Goal: Task Accomplishment & Management: Manage account settings

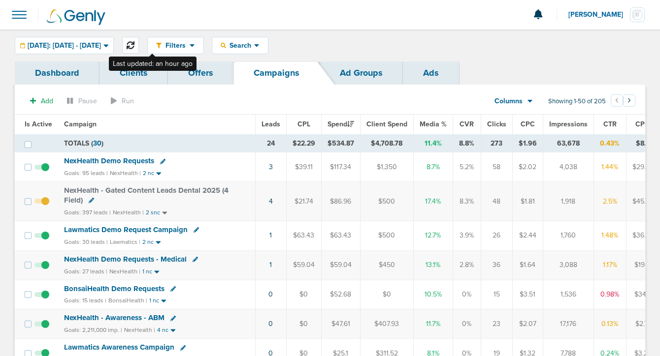
click at [139, 41] on button at bounding box center [130, 45] width 17 height 17
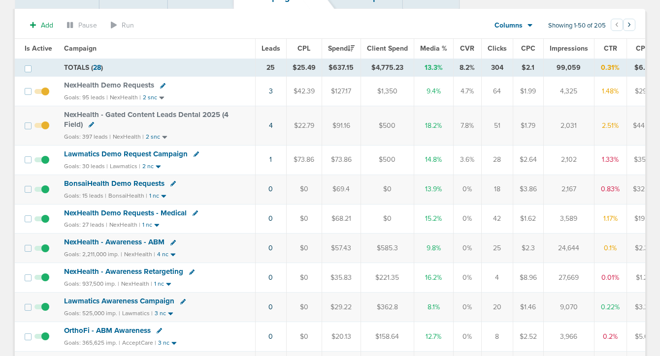
scroll to position [76, 0]
click at [141, 152] on span "Lawmatics Demo Request Campaign" at bounding box center [126, 153] width 124 height 9
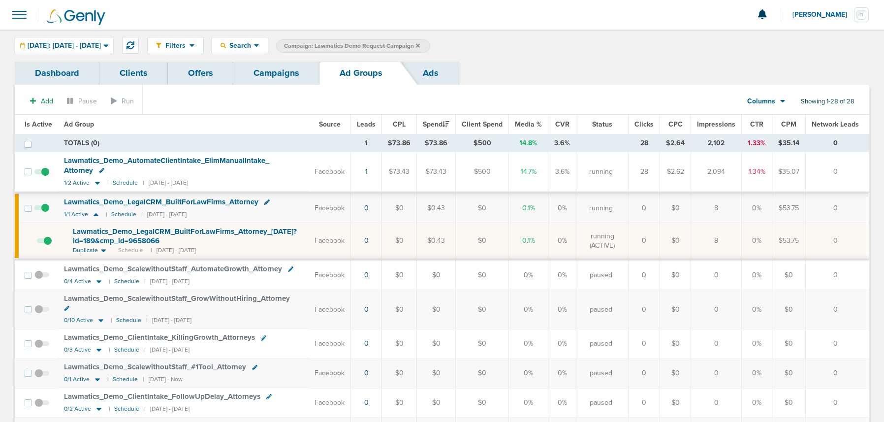
click at [276, 76] on link "Campaigns" at bounding box center [276, 73] width 86 height 23
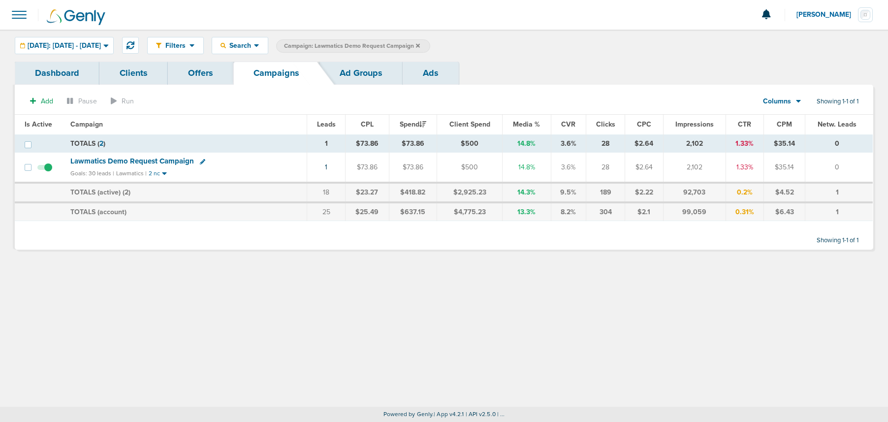
click at [420, 44] on icon at bounding box center [418, 45] width 4 height 4
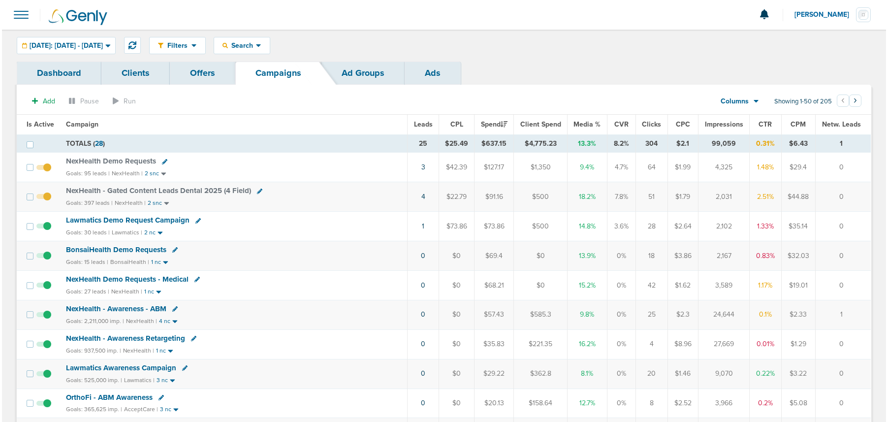
scroll to position [3, 0]
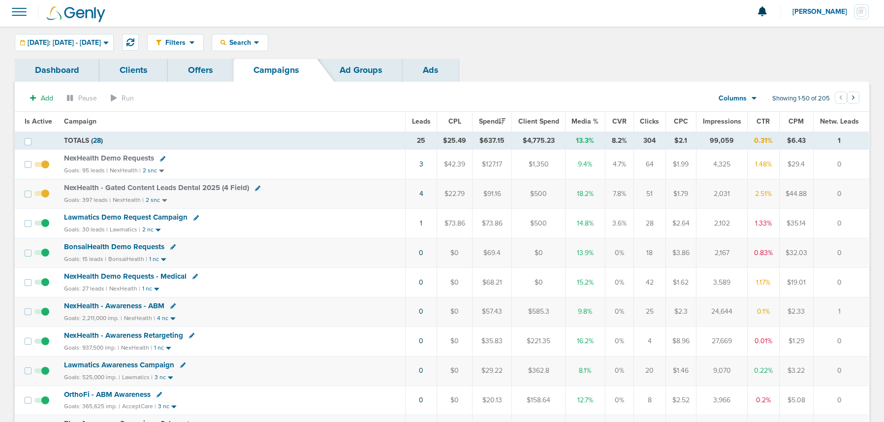
click at [160, 156] on icon at bounding box center [162, 158] width 5 height 5
select select
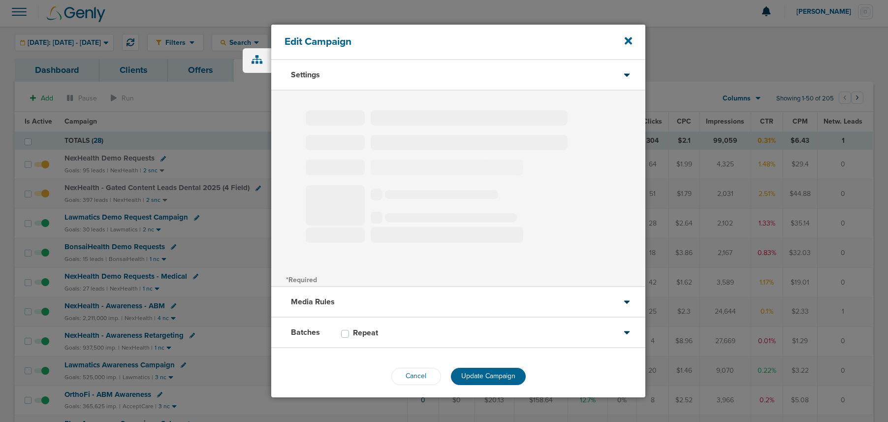
type input "NexHealth Demo Requests"
select select "Leads"
radio input "true"
select select "readWrite"
select select "1"
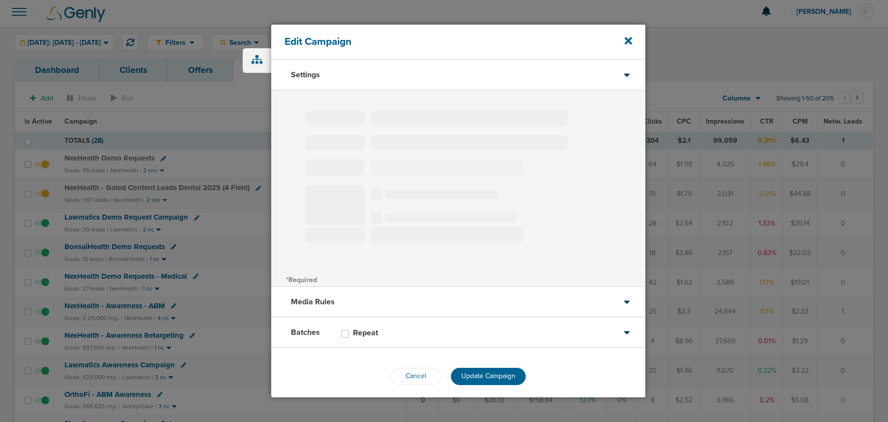
select select "1"
select select "2"
select select "3"
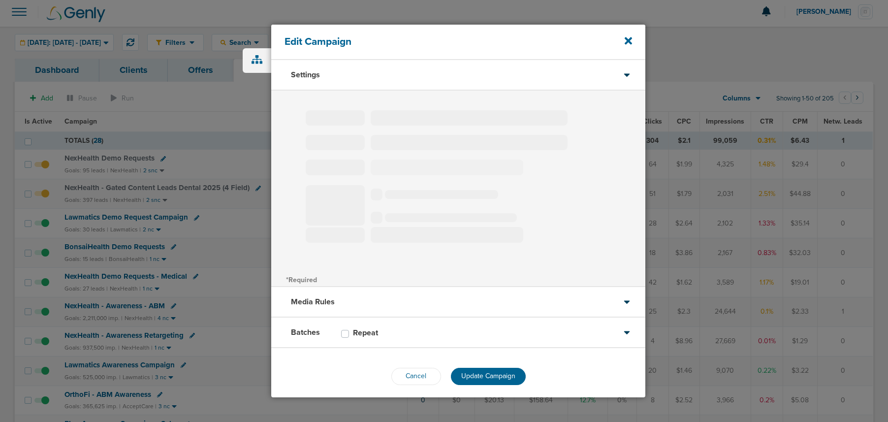
select select "4"
select select "6"
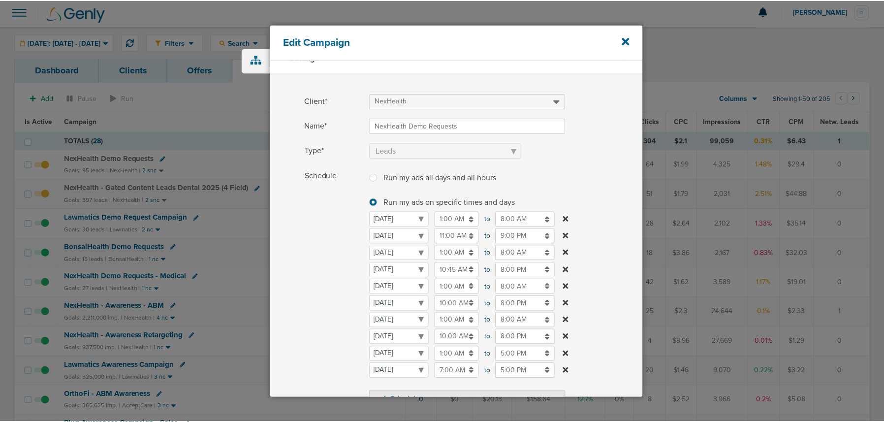
scroll to position [18, 0]
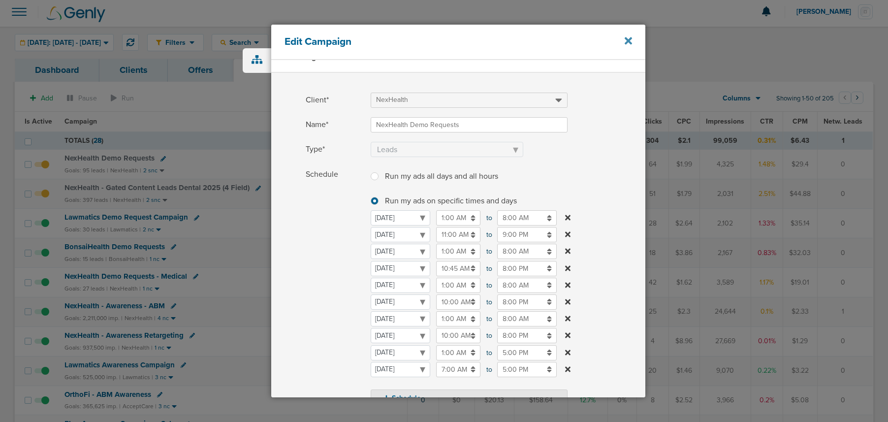
click at [628, 38] on icon at bounding box center [628, 40] width 7 height 11
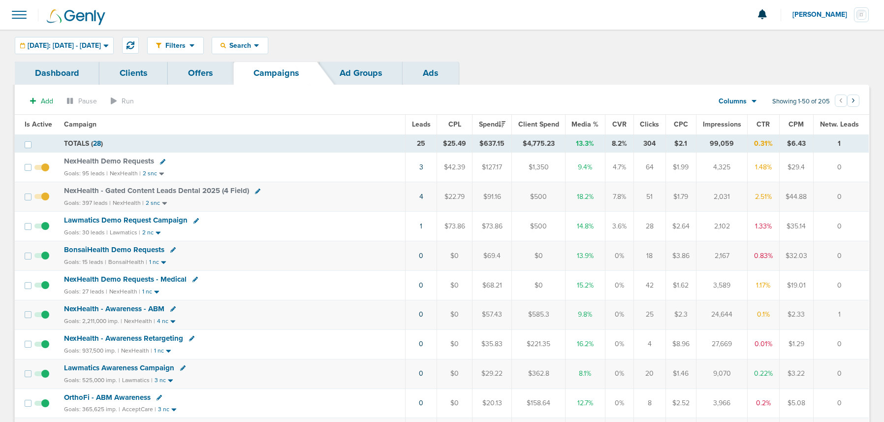
click at [127, 250] on span "BonsaiHealth Demo Requests" at bounding box center [114, 249] width 100 height 9
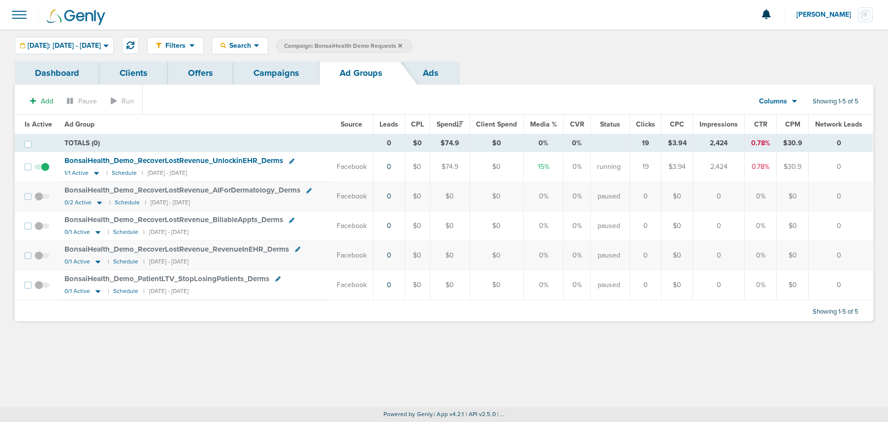
click at [283, 73] on link "Campaigns" at bounding box center [276, 73] width 86 height 23
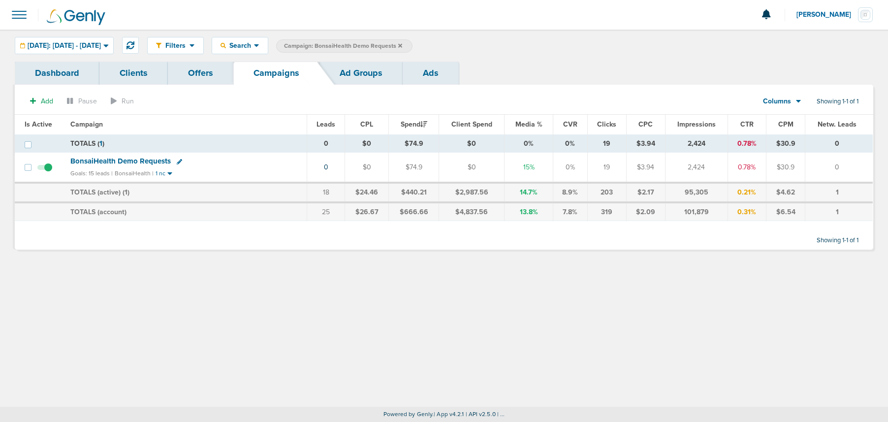
click at [178, 163] on icon at bounding box center [179, 161] width 5 height 5
select select
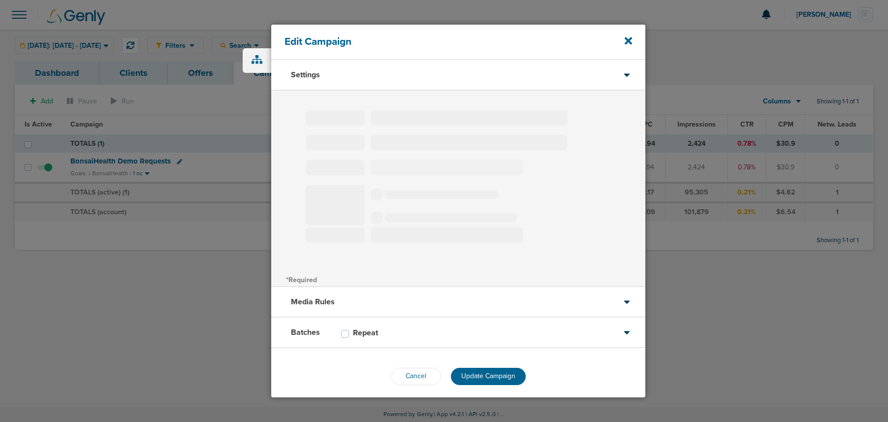
type input "BonsaiHealth Demo Requests"
select select "Leads"
radio input "true"
select select "readOnly"
select select "2"
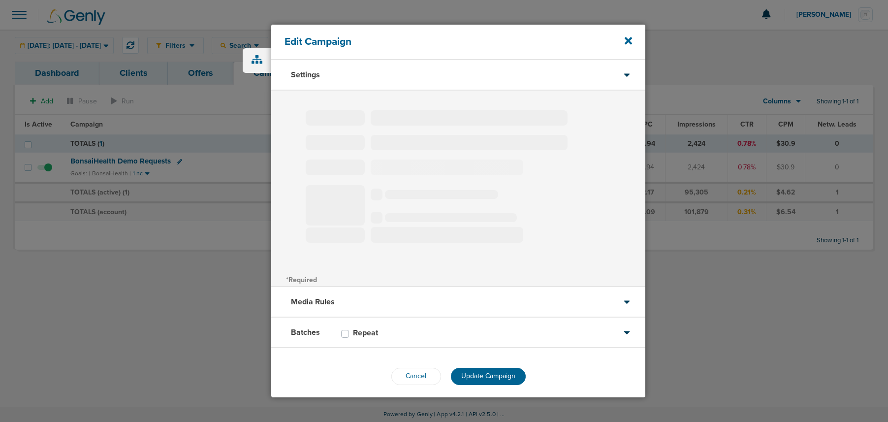
select select "3"
select select "4"
select select "6"
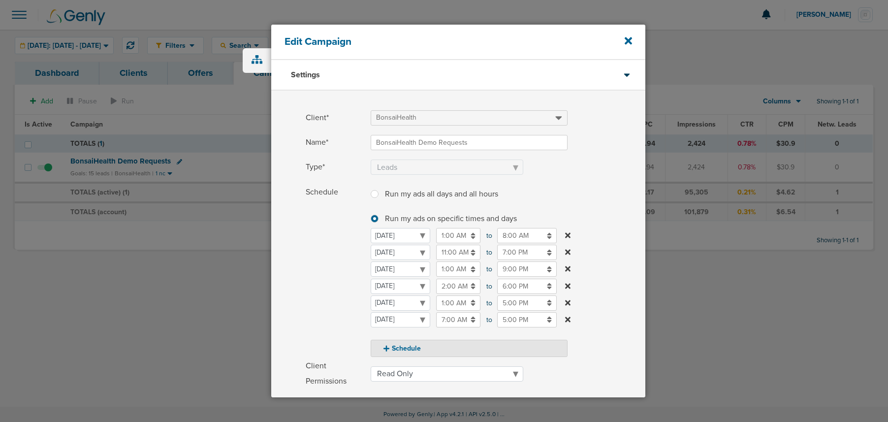
click at [635, 40] on div "Edit Campaign" at bounding box center [458, 42] width 374 height 35
click at [630, 41] on icon at bounding box center [628, 40] width 7 height 11
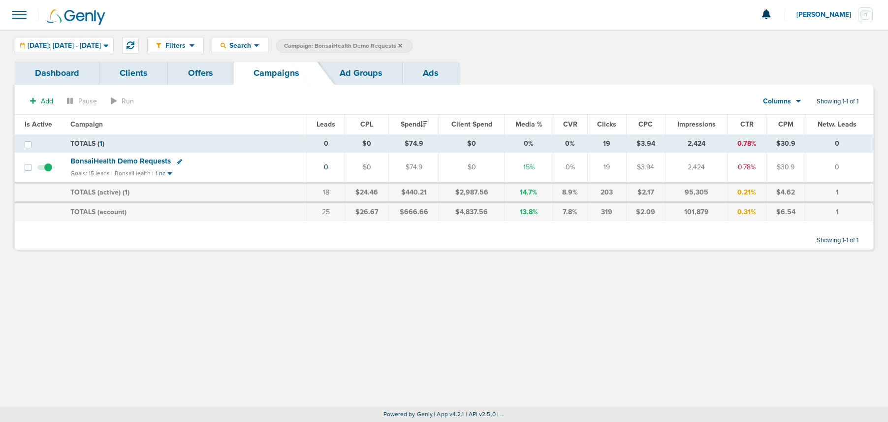
click at [52, 167] on td at bounding box center [47, 168] width 33 height 30
click at [47, 172] on span at bounding box center [44, 172] width 15 height 0
click at [45, 169] on input "checkbox" at bounding box center [45, 169] width 0 height 0
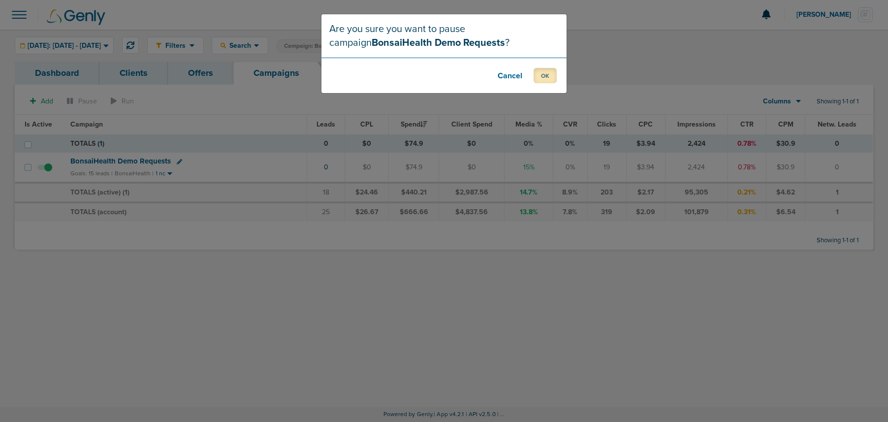
click at [543, 74] on button "OK" at bounding box center [545, 75] width 23 height 15
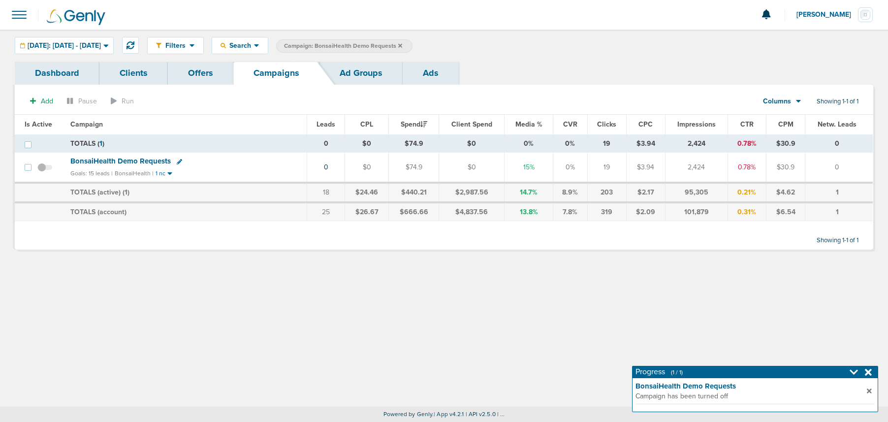
click at [402, 46] on icon at bounding box center [400, 46] width 4 height 6
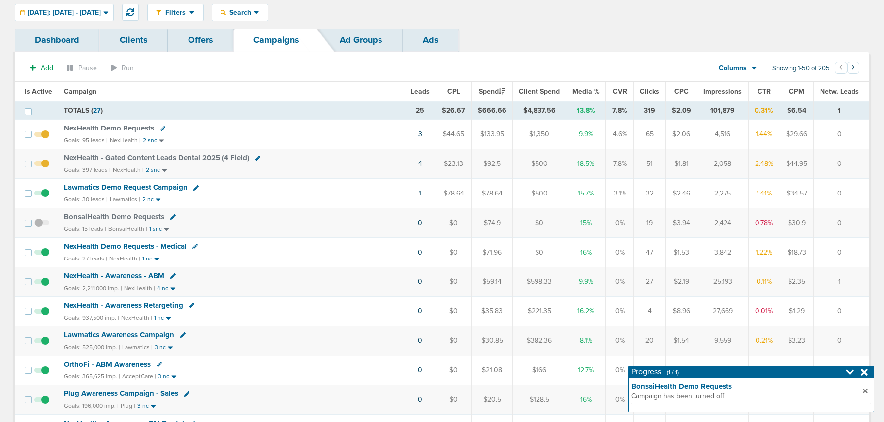
scroll to position [31, 0]
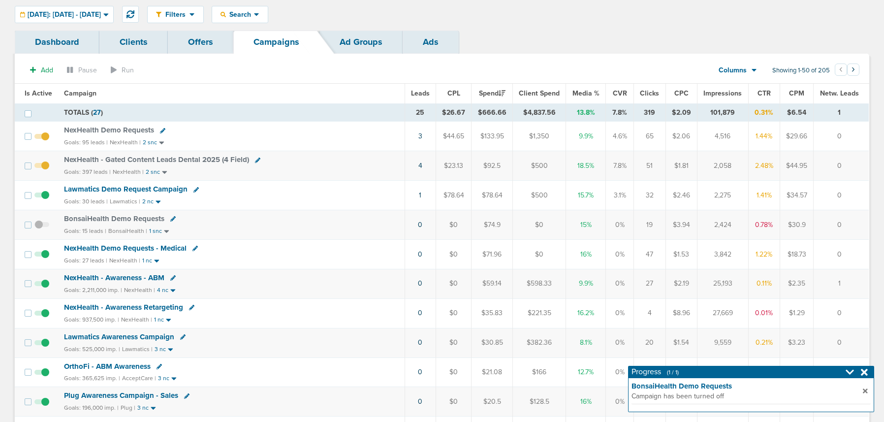
click at [104, 128] on span "NexHealth Demo Requests" at bounding box center [109, 130] width 90 height 9
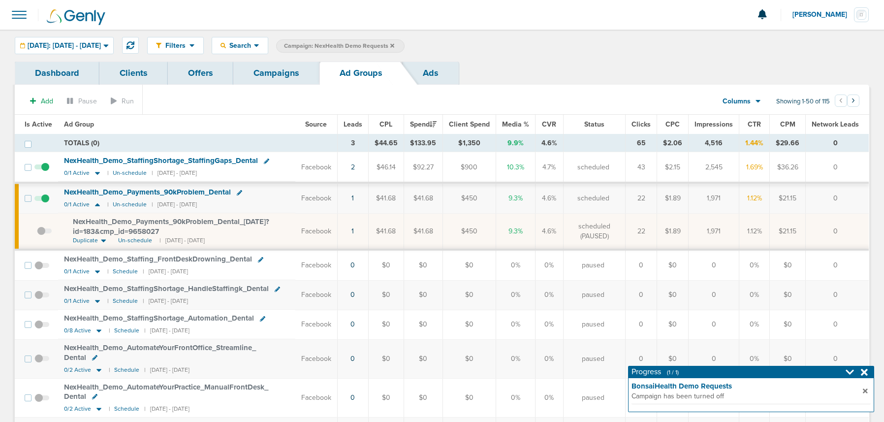
click at [135, 229] on span "NexHealth_ Demo_ Payments_ 90kProblem_ Dental_ [DATE]?id=183&cmp_ id=9658027" at bounding box center [171, 226] width 196 height 19
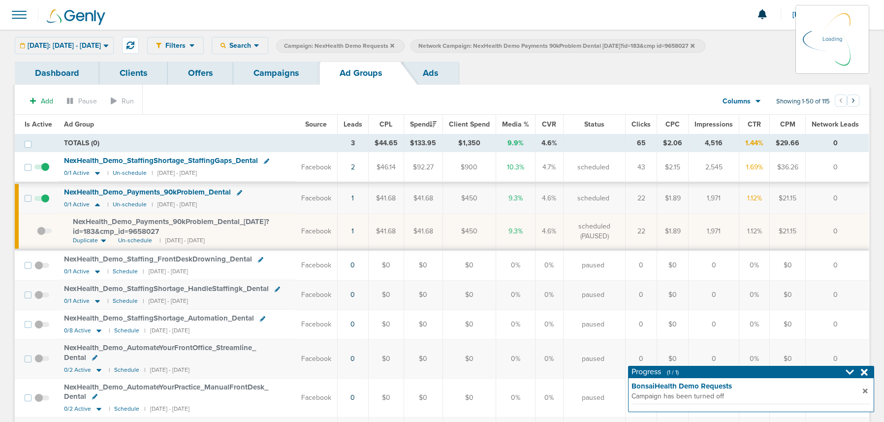
scroll to position [3, 0]
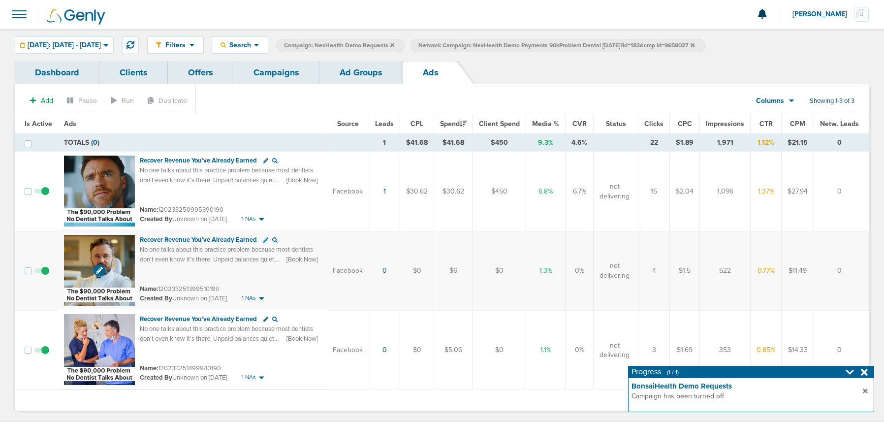
scroll to position [14, 0]
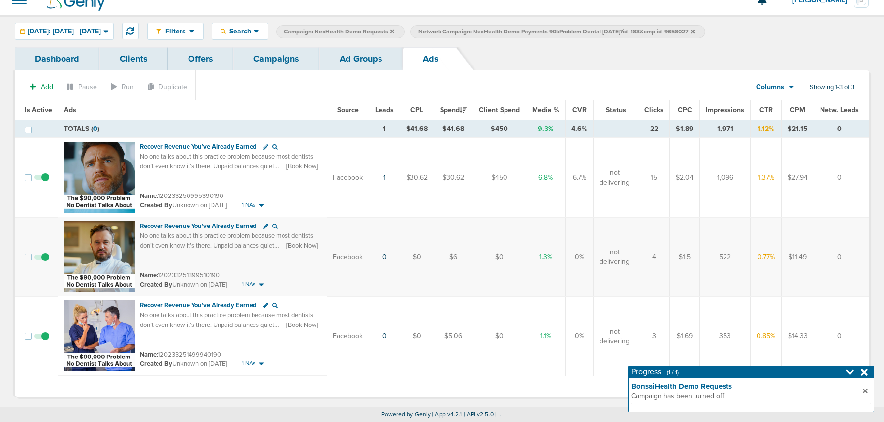
click at [42, 262] on span at bounding box center [41, 262] width 15 height 0
click at [42, 259] on input "checkbox" at bounding box center [42, 259] width 0 height 0
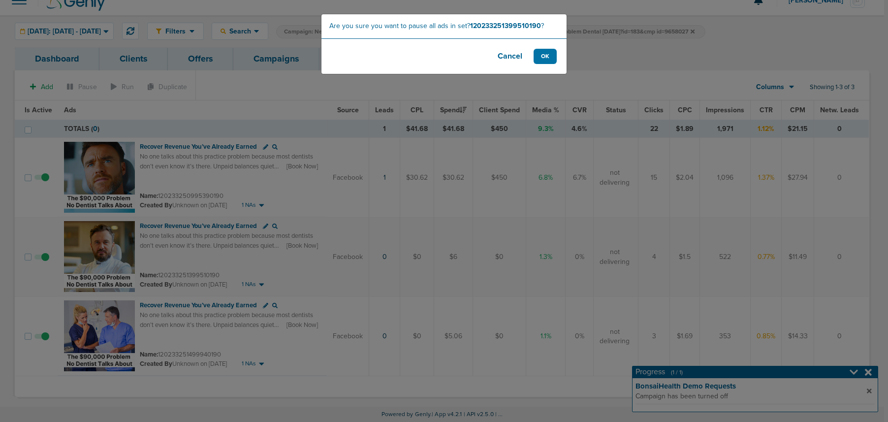
click at [531, 57] on footer "Cancel OK" at bounding box center [443, 55] width 245 height 35
click at [544, 56] on button "OK" at bounding box center [545, 56] width 23 height 15
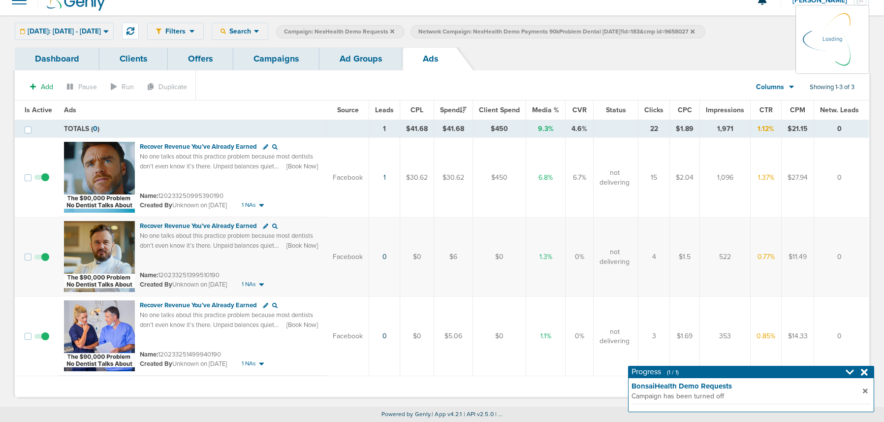
scroll to position [12, 0]
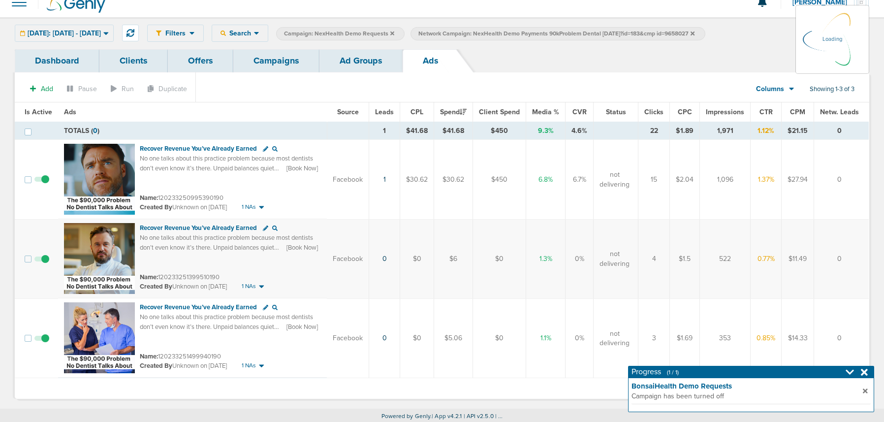
click at [45, 337] on td at bounding box center [44, 338] width 27 height 80
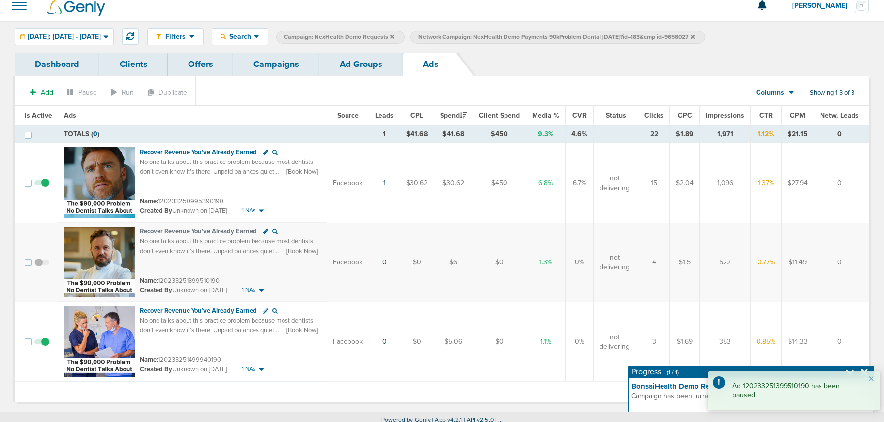
click at [45, 347] on span at bounding box center [41, 347] width 15 height 0
click at [42, 344] on input "checkbox" at bounding box center [42, 344] width 0 height 0
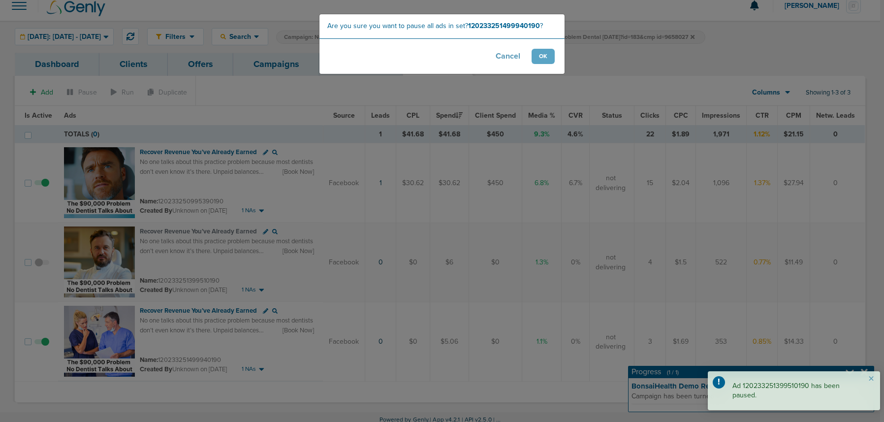
scroll to position [10, 0]
click at [554, 53] on button "OK" at bounding box center [545, 56] width 23 height 15
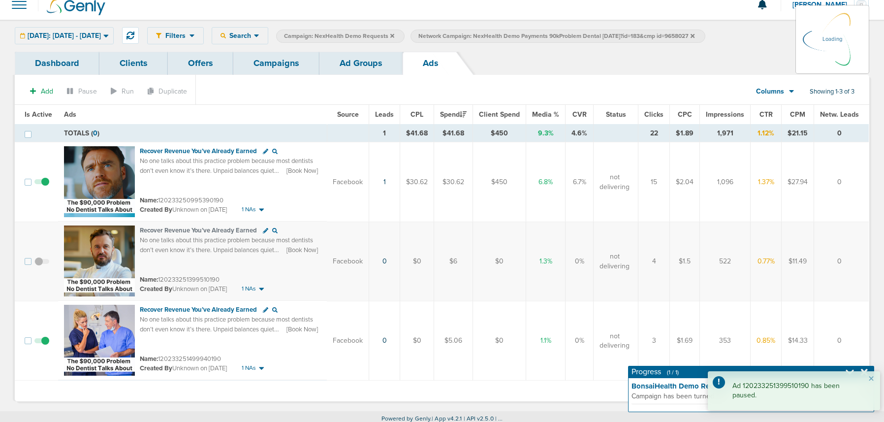
scroll to position [11, 0]
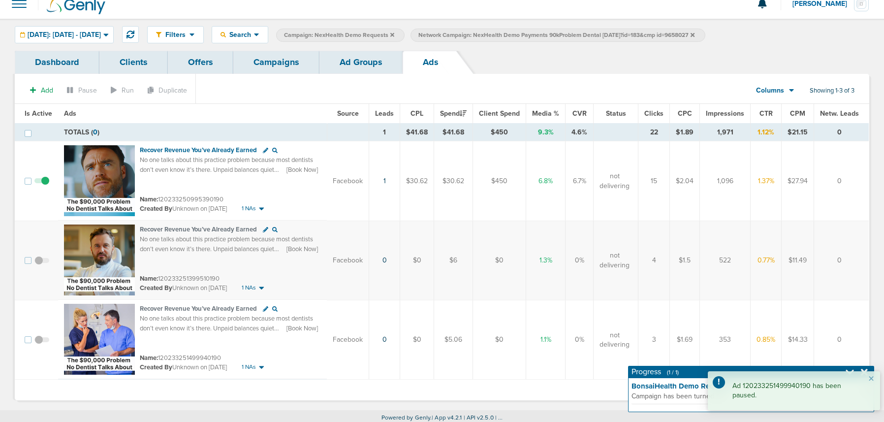
click at [361, 69] on link "Ad Groups" at bounding box center [361, 62] width 83 height 23
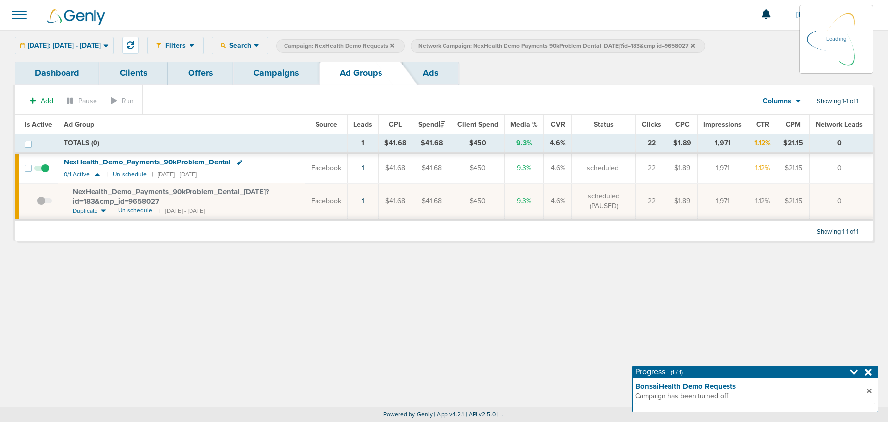
click at [294, 69] on link "Campaigns" at bounding box center [276, 73] width 86 height 23
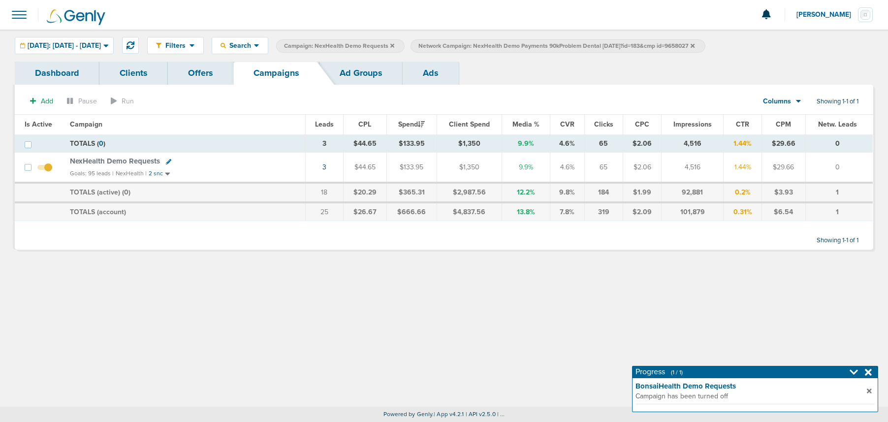
click at [659, 46] on label "Network Campaign: NexHealth Demo Payments 90kProblem Dental [DATE]?id=183&cmp i…" at bounding box center [558, 45] width 294 height 13
click at [659, 46] on icon at bounding box center [693, 45] width 4 height 4
click at [394, 46] on icon at bounding box center [392, 46] width 4 height 6
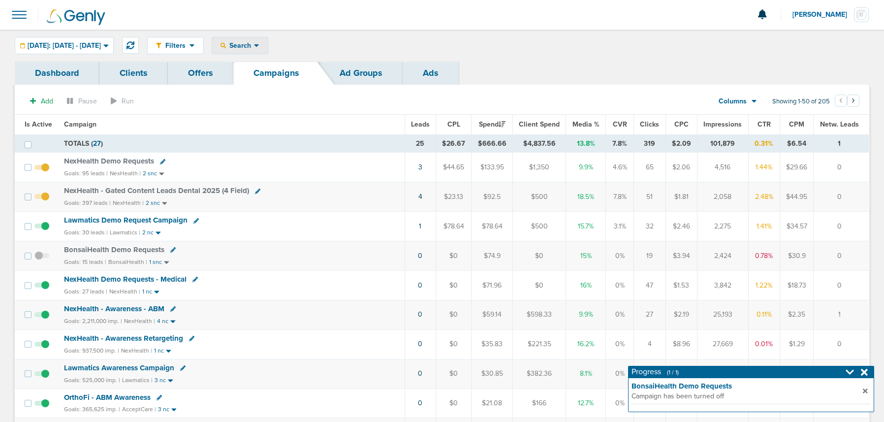
drag, startPoint x: 260, startPoint y: 39, endPoint x: 265, endPoint y: 46, distance: 8.6
click at [261, 40] on div "Search" at bounding box center [240, 45] width 56 height 16
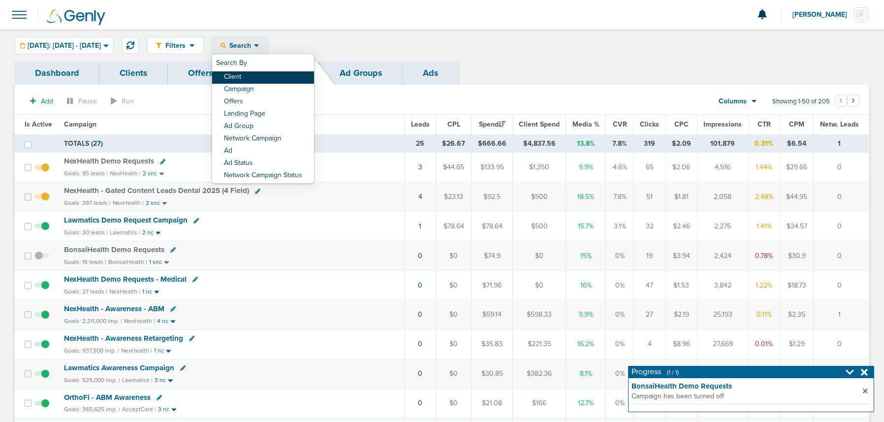
click at [263, 75] on link "Client" at bounding box center [263, 77] width 102 height 12
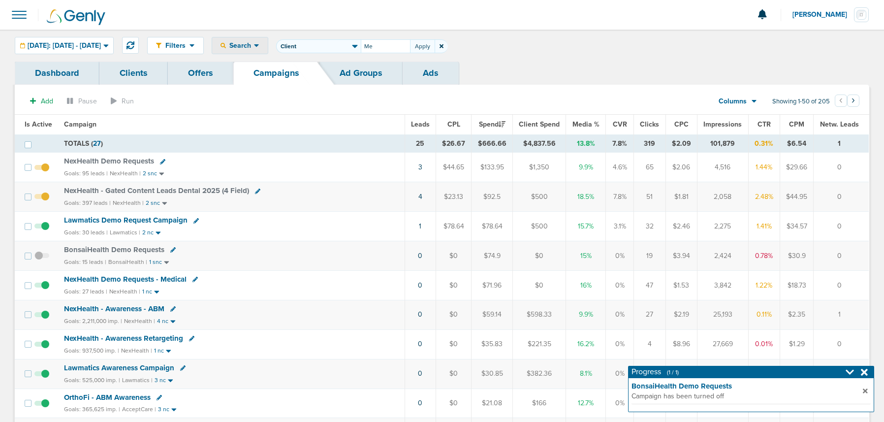
type input "M"
type input "Nex"
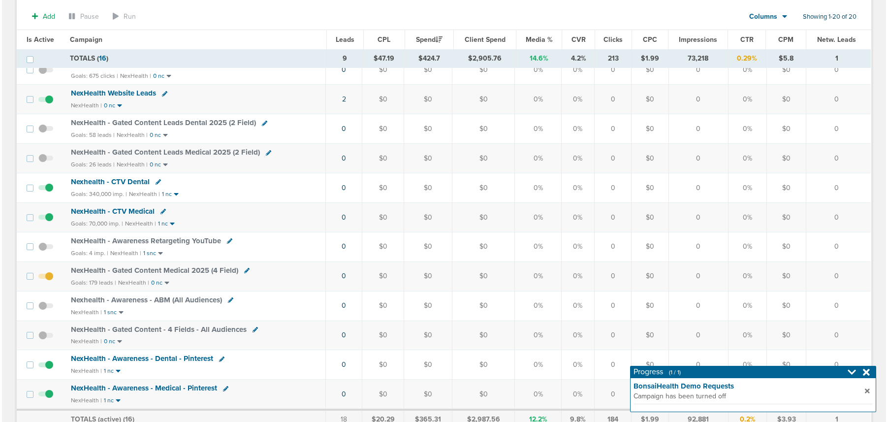
scroll to position [367, 0]
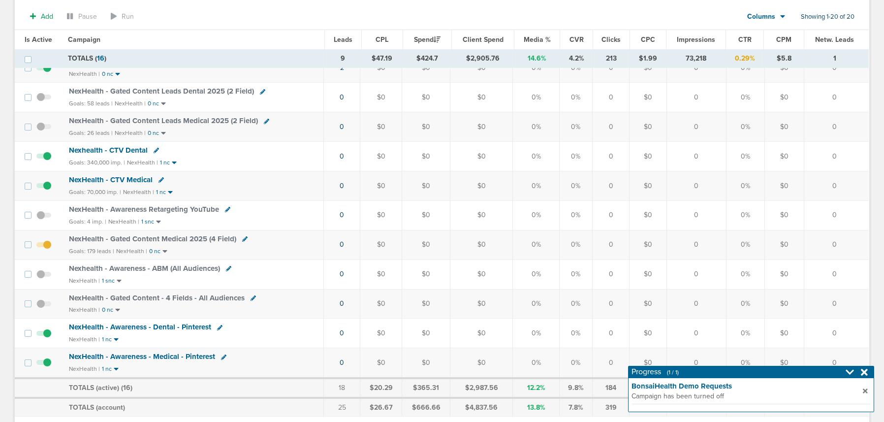
click at [243, 238] on icon at bounding box center [244, 238] width 5 height 5
select select
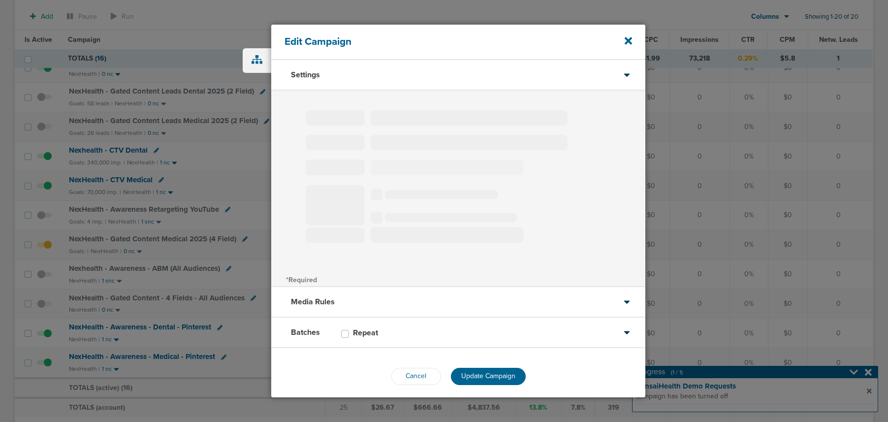
type input "NexHealth - Gated Content Medical 2025 (4 Field)"
select select "Leads"
radio input "true"
select select "readWrite"
select select "1"
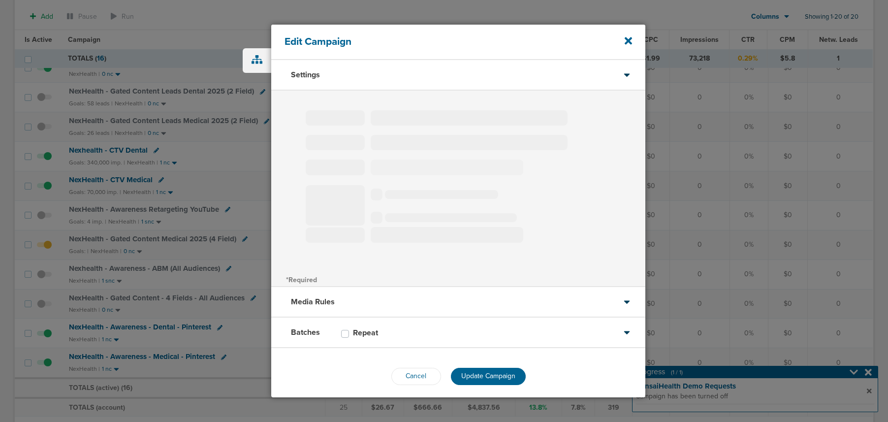
select select "1"
select select "2"
select select "3"
select select "4"
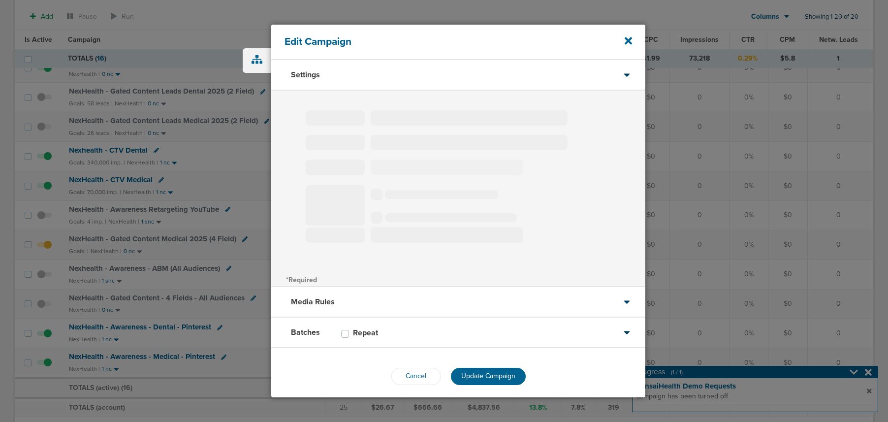
select select "6"
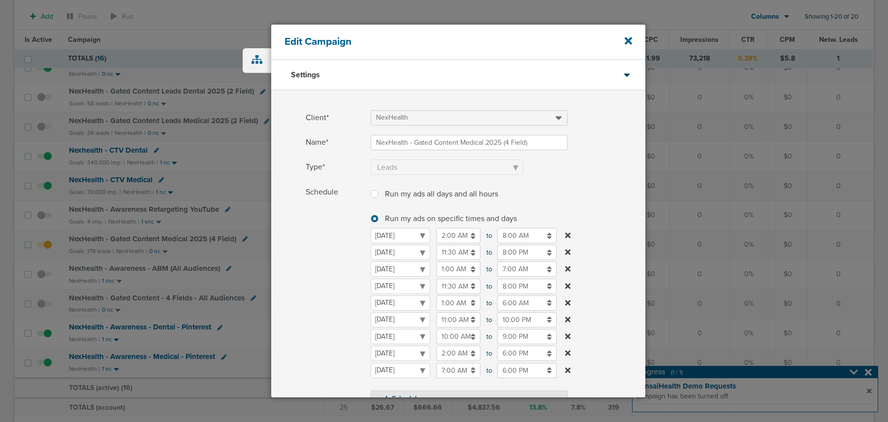
scroll to position [0, 0]
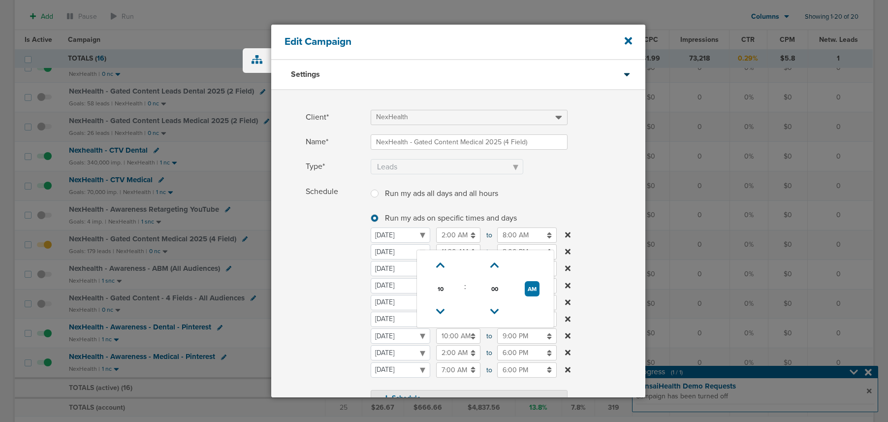
click at [454, 339] on input "10:00 AM" at bounding box center [458, 335] width 44 height 15
click at [438, 266] on icon at bounding box center [440, 265] width 9 height 6
type input "11:00 AM"
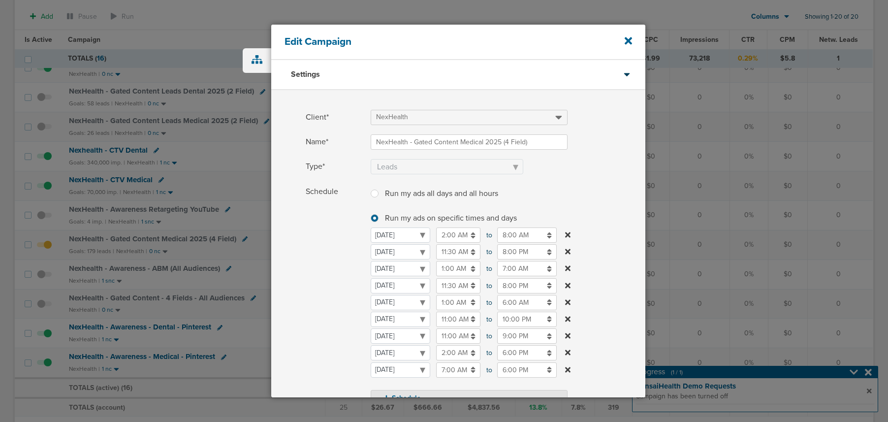
click at [349, 316] on span "Schedule" at bounding box center [335, 295] width 59 height 223
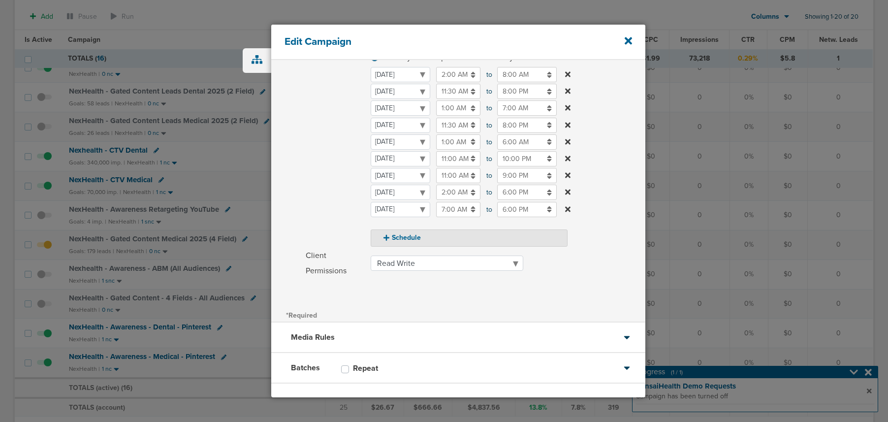
scroll to position [203, 0]
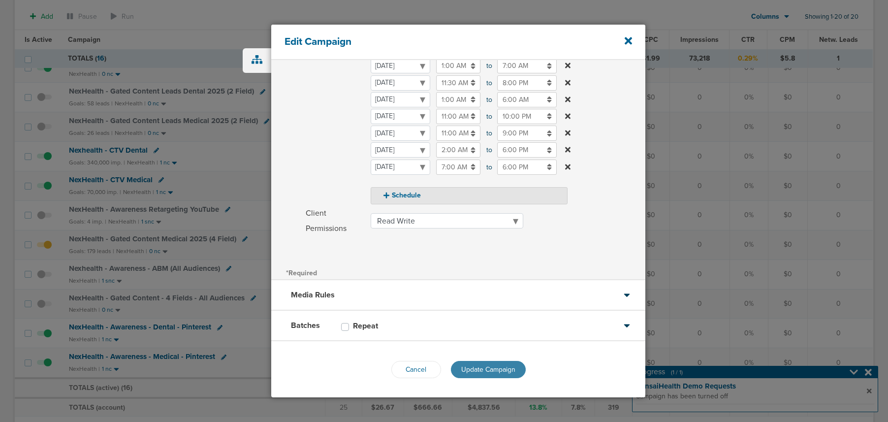
click at [486, 356] on span "Update Campaign" at bounding box center [488, 369] width 54 height 8
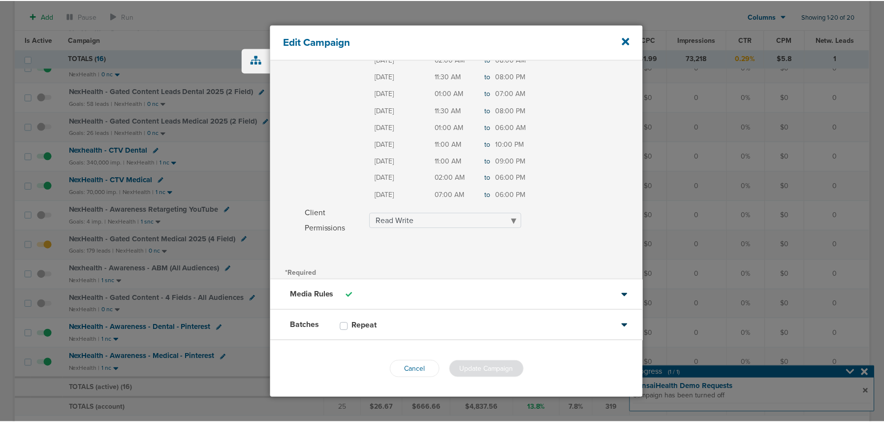
scroll to position [173, 0]
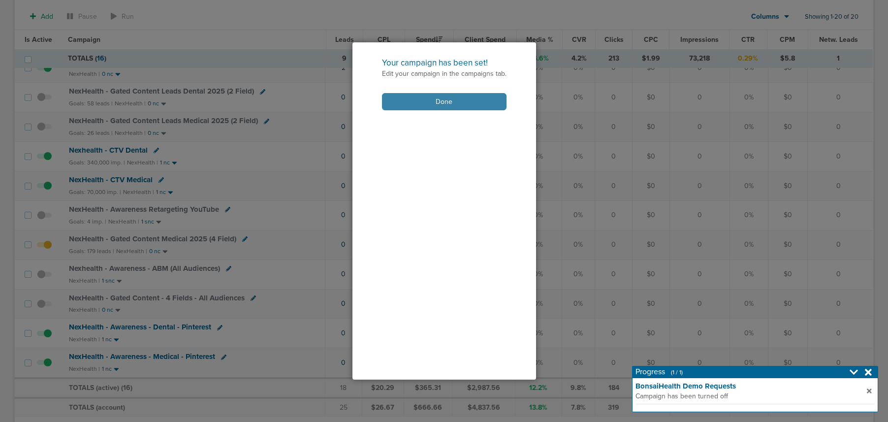
click at [407, 99] on button "Done" at bounding box center [444, 101] width 125 height 17
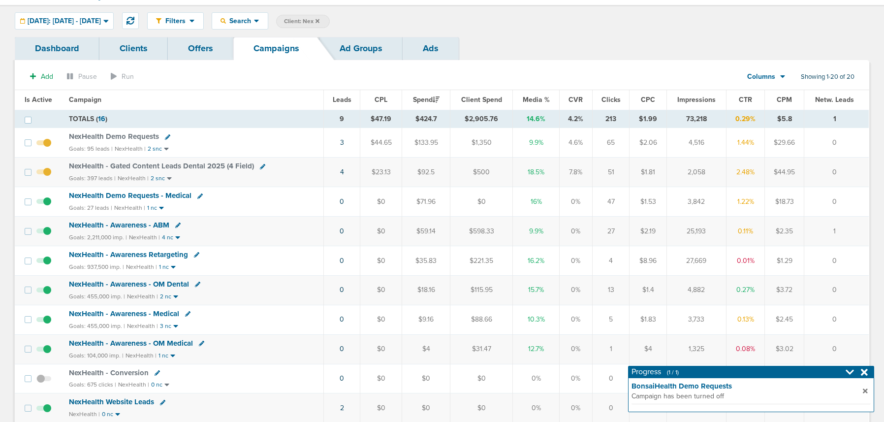
scroll to position [0, 0]
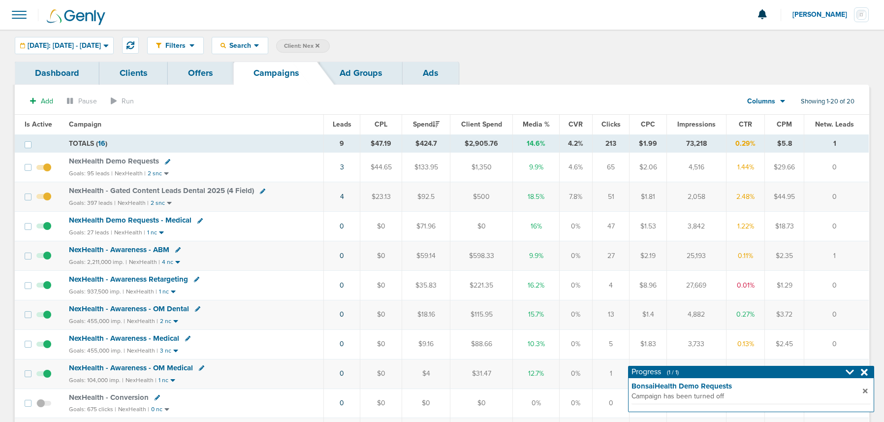
click at [320, 46] on icon at bounding box center [318, 45] width 4 height 4
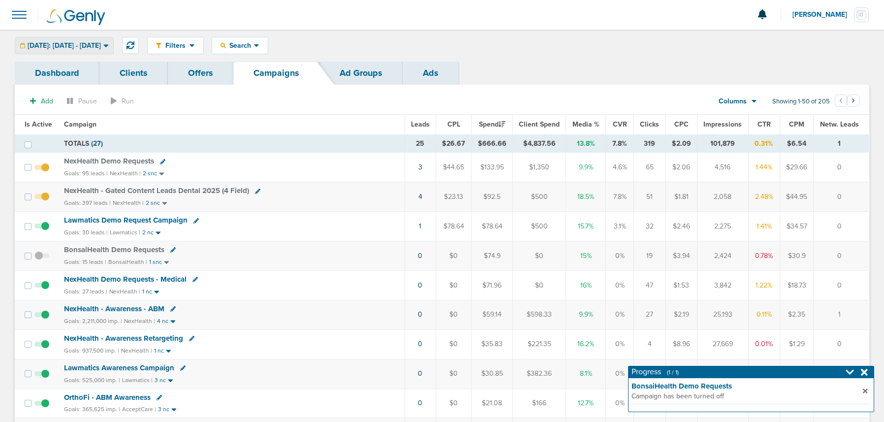
click at [64, 45] on span "[DATE]: [DATE] - [DATE]" at bounding box center [64, 45] width 73 height 7
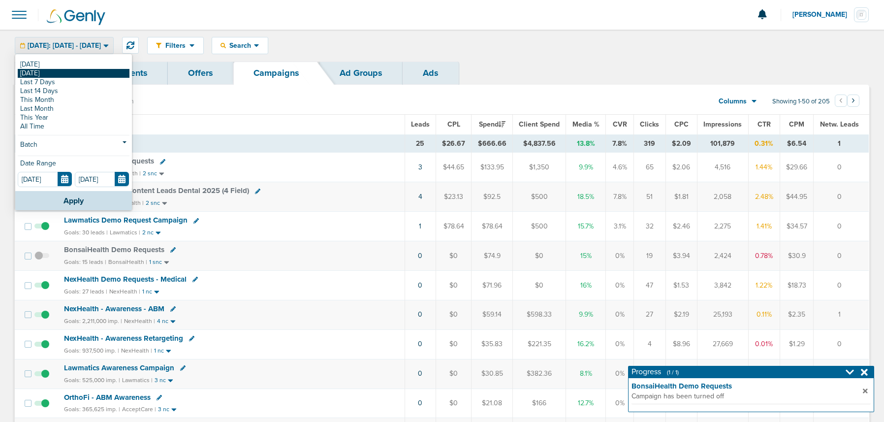
click at [67, 74] on link "[DATE]" at bounding box center [74, 73] width 112 height 9
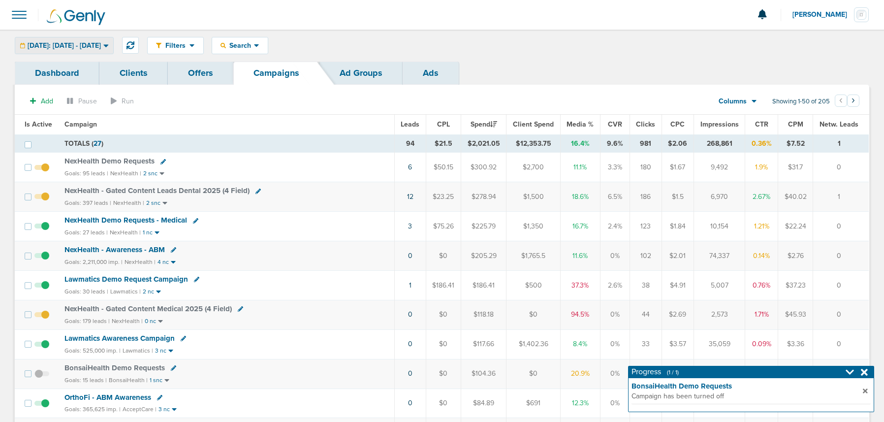
click at [76, 42] on span "[DATE]: [DATE] - [DATE]" at bounding box center [64, 45] width 73 height 7
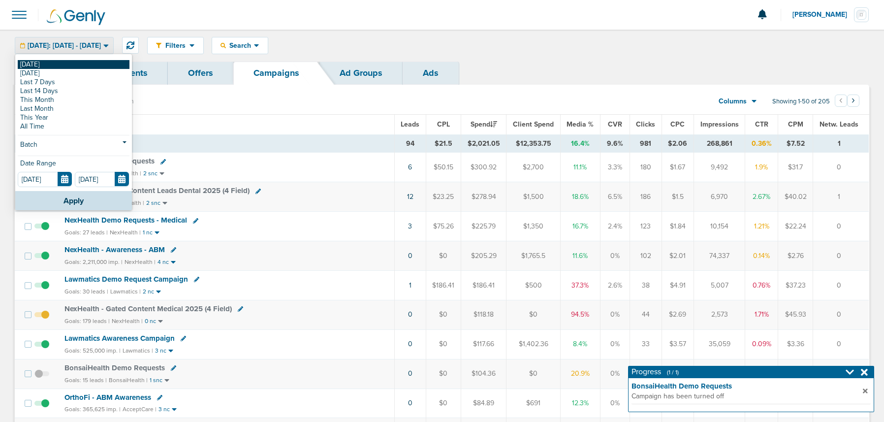
click at [67, 65] on link "[DATE]" at bounding box center [74, 64] width 112 height 9
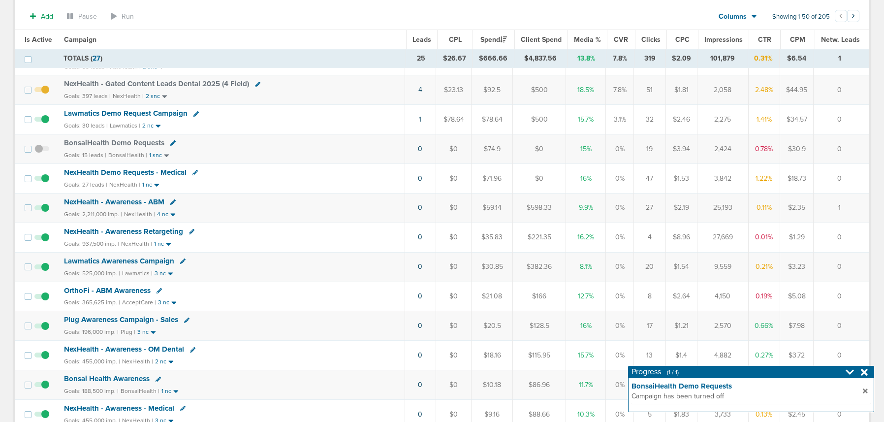
scroll to position [118, 0]
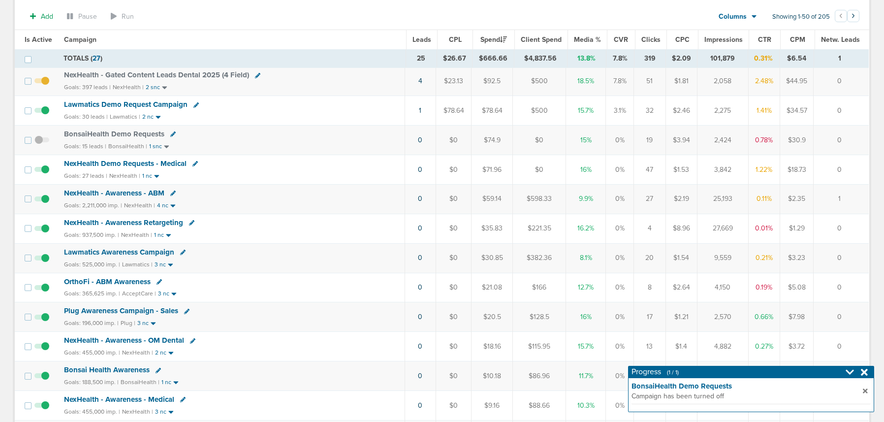
click at [129, 164] on span "NexHealth Demo Requests - Medical" at bounding box center [125, 163] width 123 height 9
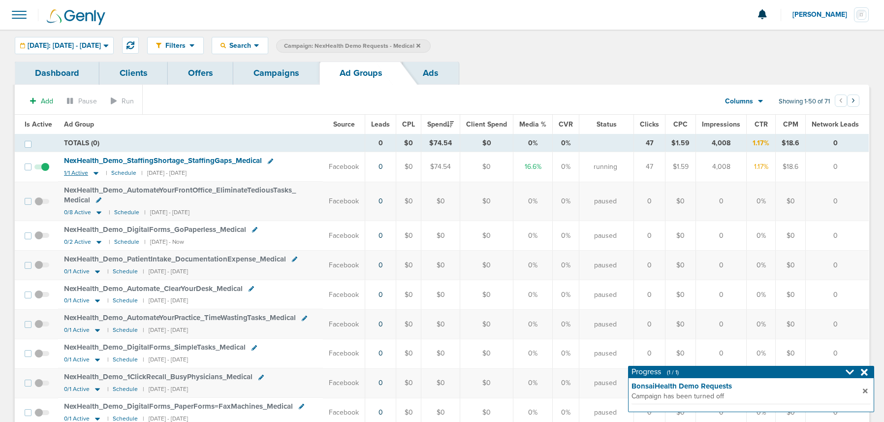
click at [93, 173] on icon at bounding box center [96, 173] width 10 height 8
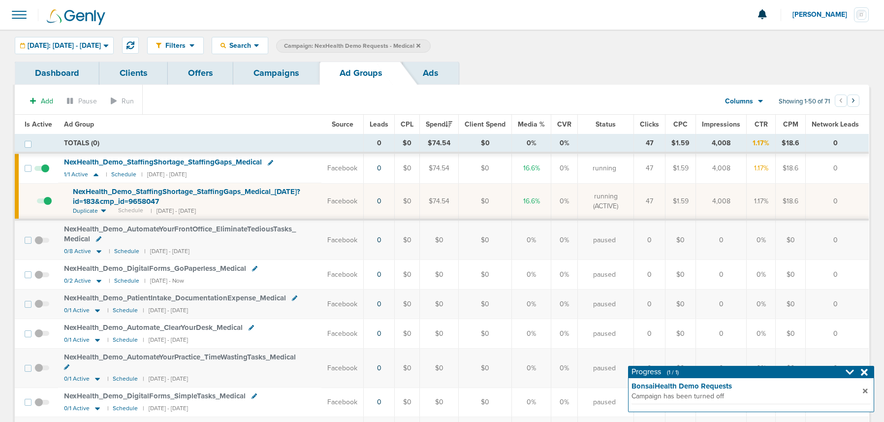
click at [115, 193] on span "NexHealth_ Demo_ StaffingShortage_ StaffingGaps_ Medical_ [DATE]?id=183&cmp_ id…" at bounding box center [186, 196] width 227 height 19
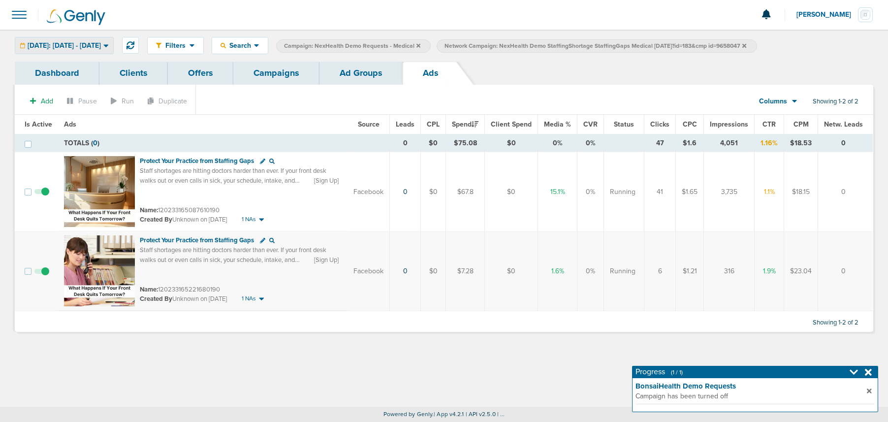
click at [58, 44] on span "[DATE]: [DATE] - [DATE]" at bounding box center [64, 45] width 73 height 7
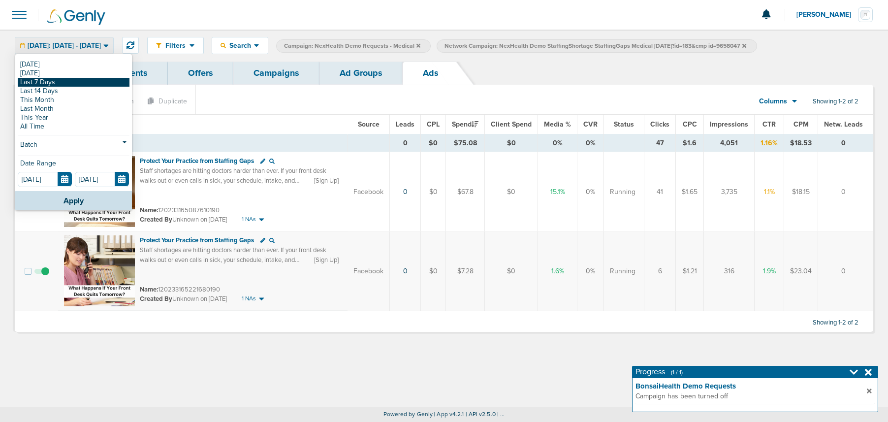
click at [50, 85] on link "Last 7 Days" at bounding box center [74, 82] width 112 height 9
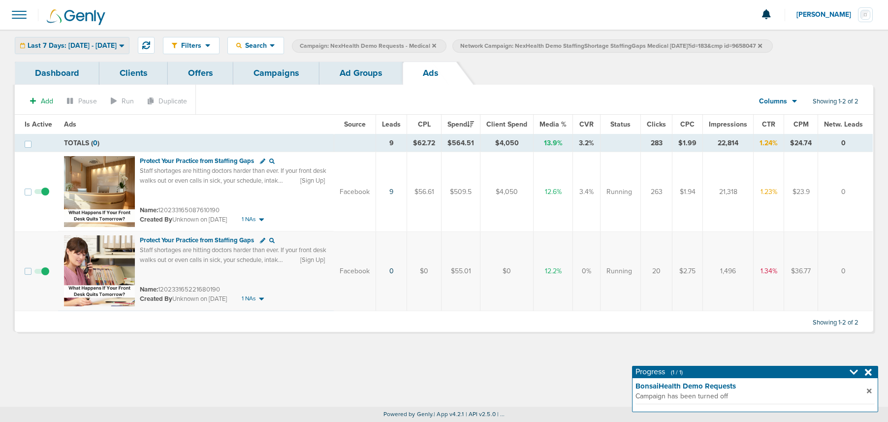
click at [83, 43] on span "Last 7 Days: [DATE] - [DATE]" at bounding box center [72, 45] width 89 height 7
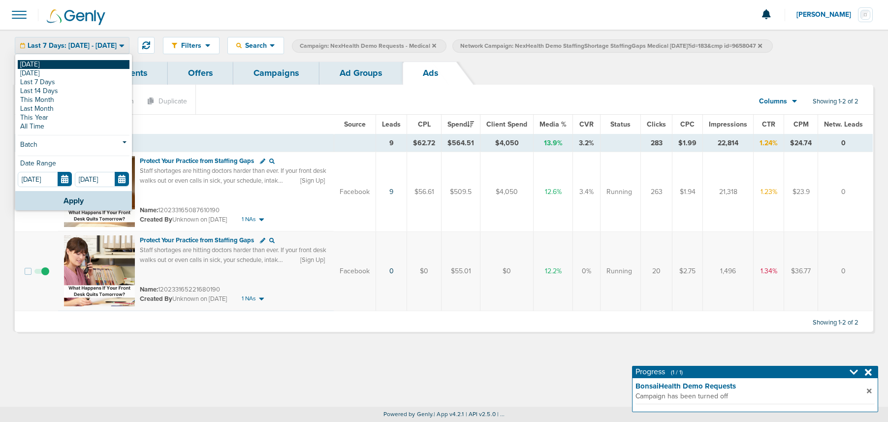
click at [69, 67] on link "[DATE]" at bounding box center [74, 64] width 112 height 9
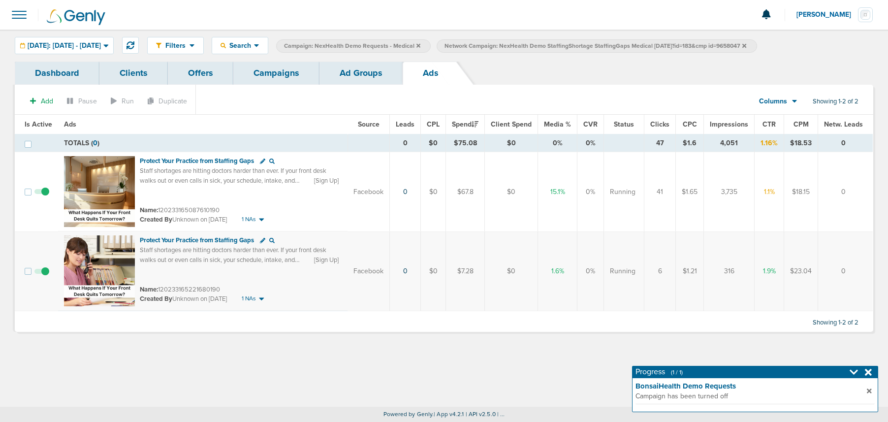
click at [365, 69] on link "Ad Groups" at bounding box center [361, 73] width 83 height 23
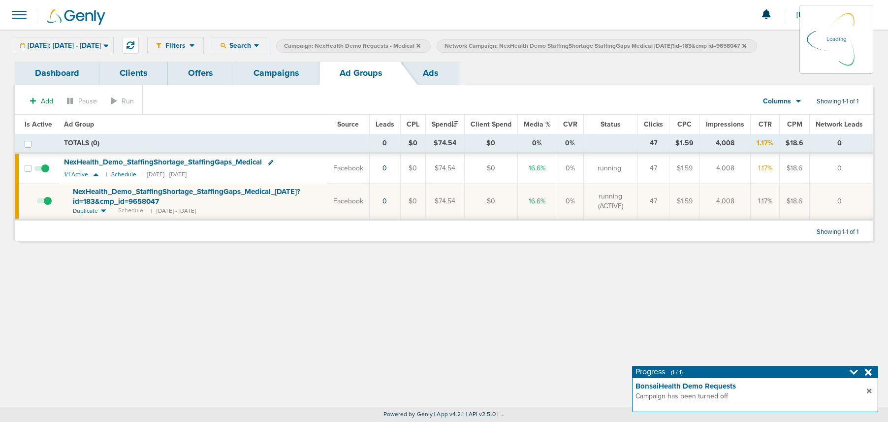
click at [281, 74] on link "Campaigns" at bounding box center [276, 73] width 86 height 23
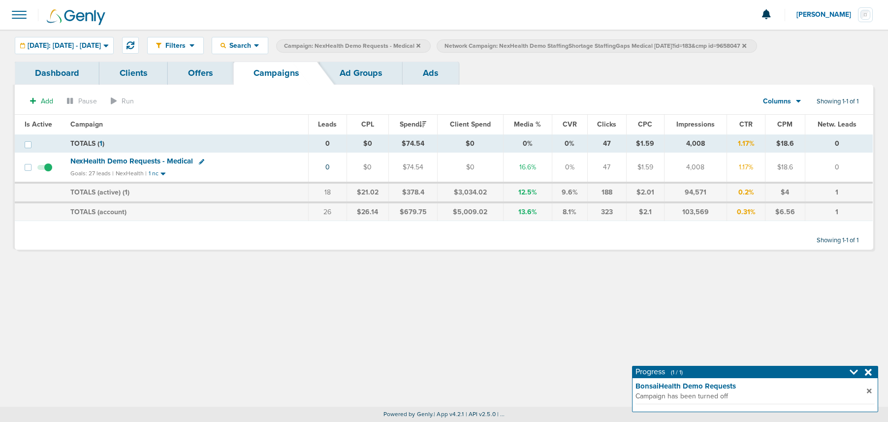
click at [659, 45] on icon at bounding box center [744, 45] width 4 height 4
click at [420, 46] on icon at bounding box center [419, 46] width 4 height 6
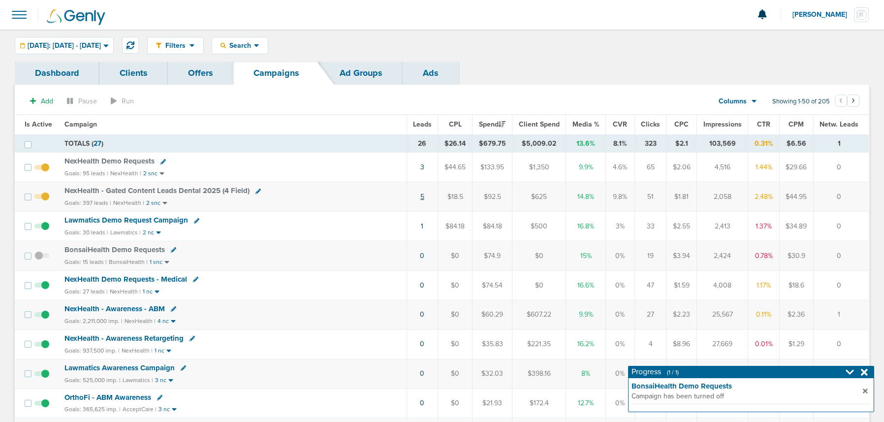
click at [423, 197] on link "5" at bounding box center [422, 197] width 4 height 8
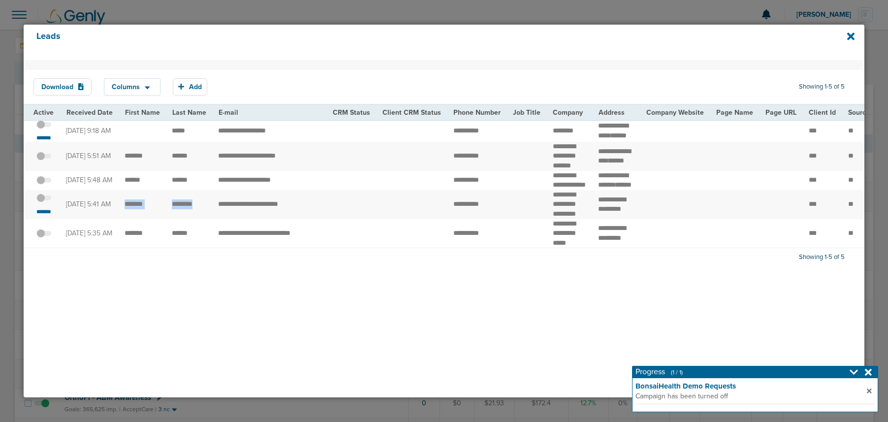
drag, startPoint x: 123, startPoint y: 224, endPoint x: 206, endPoint y: 224, distance: 82.7
click at [274, 219] on td "**********" at bounding box center [269, 204] width 115 height 29
click at [49, 203] on span at bounding box center [43, 203] width 15 height 0
click at [44, 200] on input "checkbox" at bounding box center [44, 200] width 0 height 0
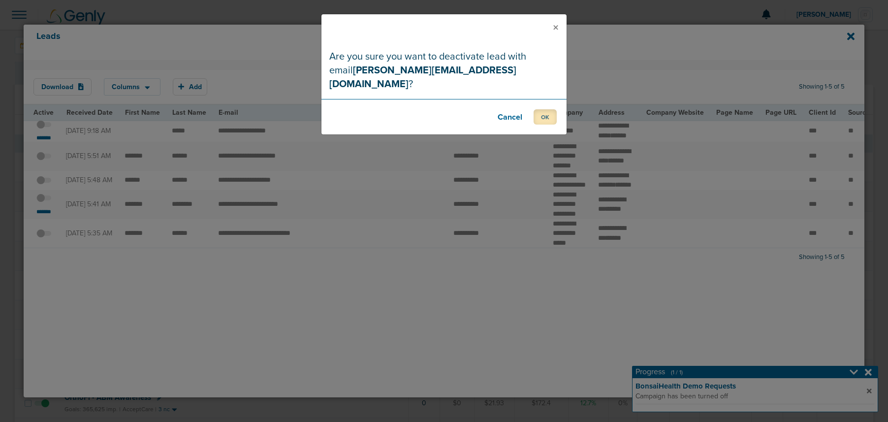
click at [543, 109] on button "OK" at bounding box center [545, 116] width 23 height 15
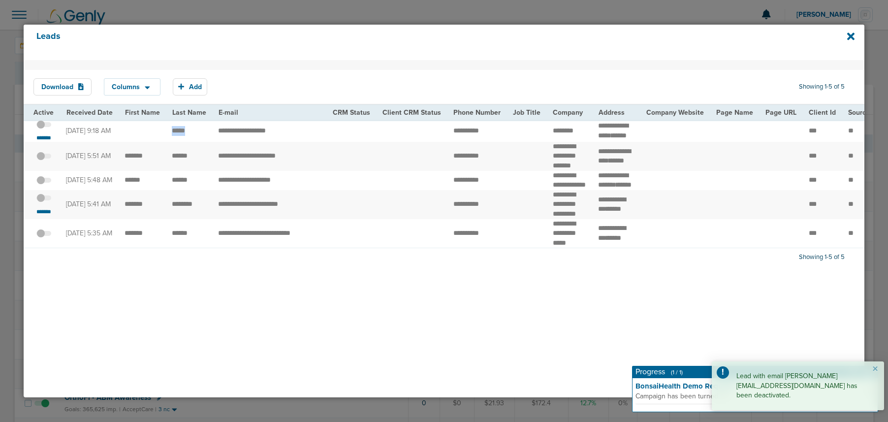
drag, startPoint x: 169, startPoint y: 134, endPoint x: 191, endPoint y: 134, distance: 21.2
click at [191, 134] on td "*****" at bounding box center [189, 131] width 46 height 22
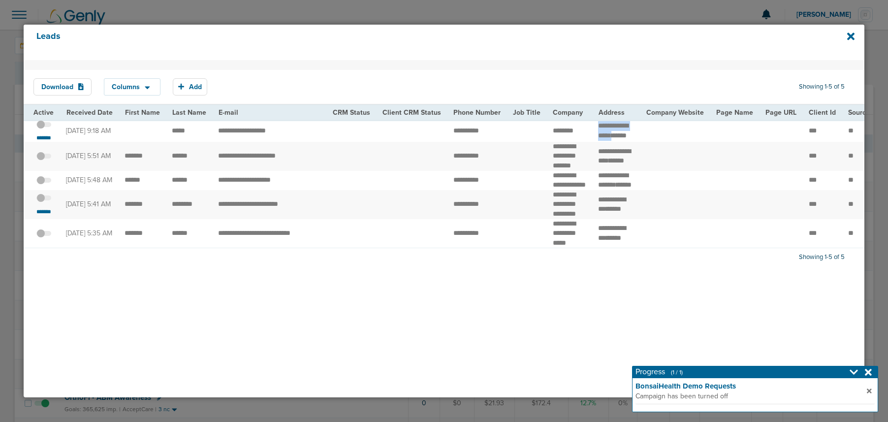
drag, startPoint x: 592, startPoint y: 122, endPoint x: 623, endPoint y: 132, distance: 32.7
click at [623, 132] on td "**********" at bounding box center [616, 131] width 48 height 22
copy td "**********"
click at [49, 129] on span at bounding box center [43, 129] width 15 height 0
click at [44, 126] on input "checkbox" at bounding box center [44, 126] width 0 height 0
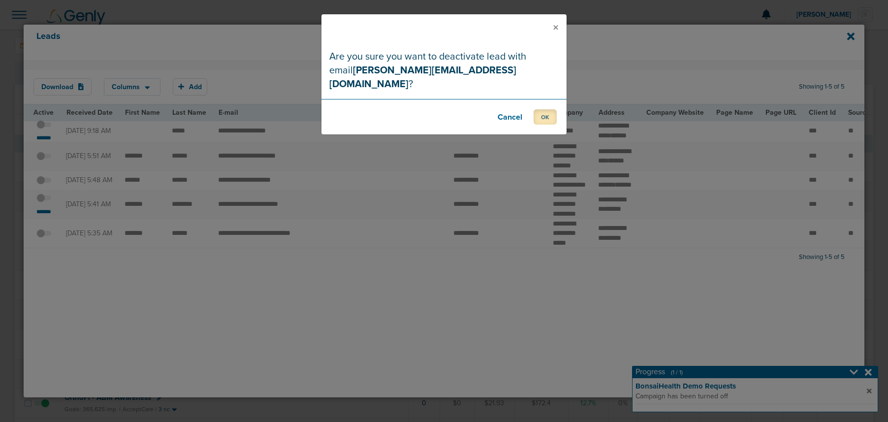
click at [552, 109] on button "OK" at bounding box center [545, 116] width 23 height 15
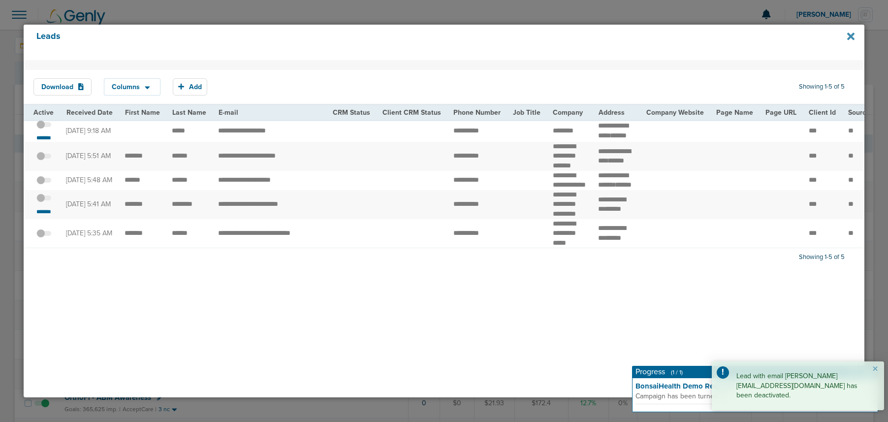
click at [659, 33] on icon at bounding box center [850, 36] width 7 height 11
click at [659, 36] on icon at bounding box center [850, 35] width 7 height 7
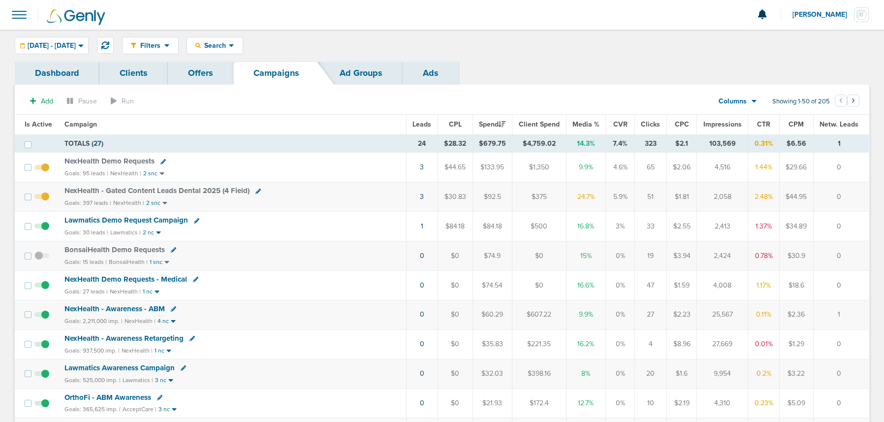
click at [118, 221] on span "Lawmatics Demo Request Campaign" at bounding box center [126, 220] width 124 height 9
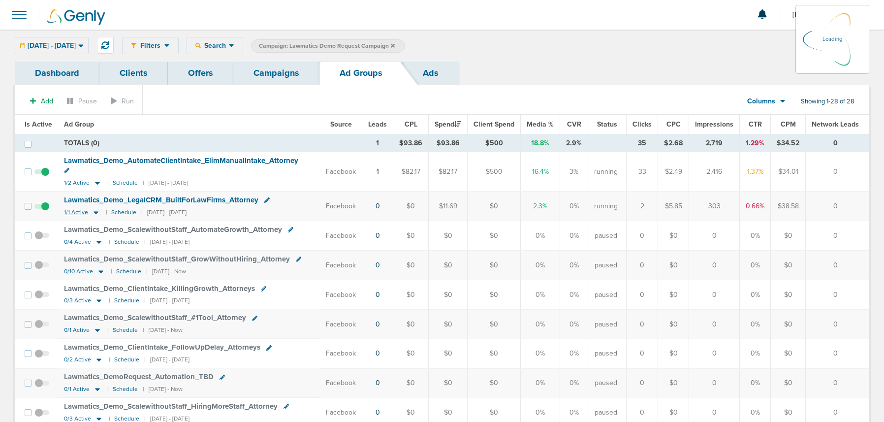
click at [77, 209] on span "1/1 Active" at bounding box center [76, 212] width 24 height 7
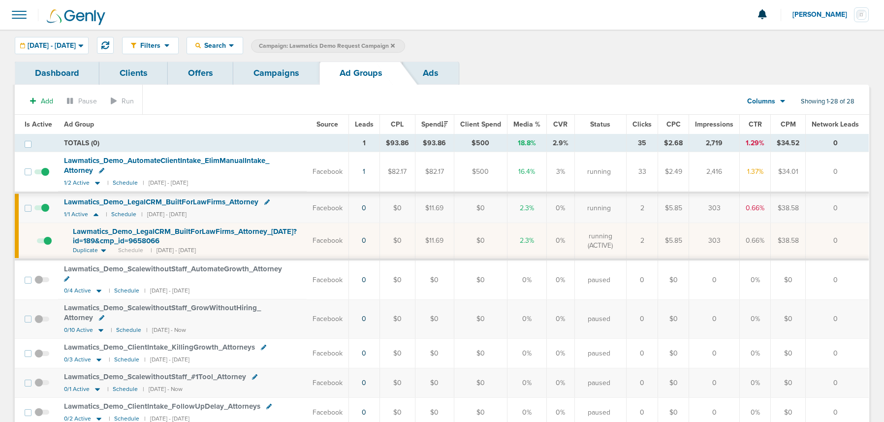
click at [108, 236] on div "Lawmatics_ Demo_ LegalCRM_ BuiltForLawFirms_ Attorney_ 09.10.25?id=189&cmp_ id=…" at bounding box center [187, 236] width 228 height 19
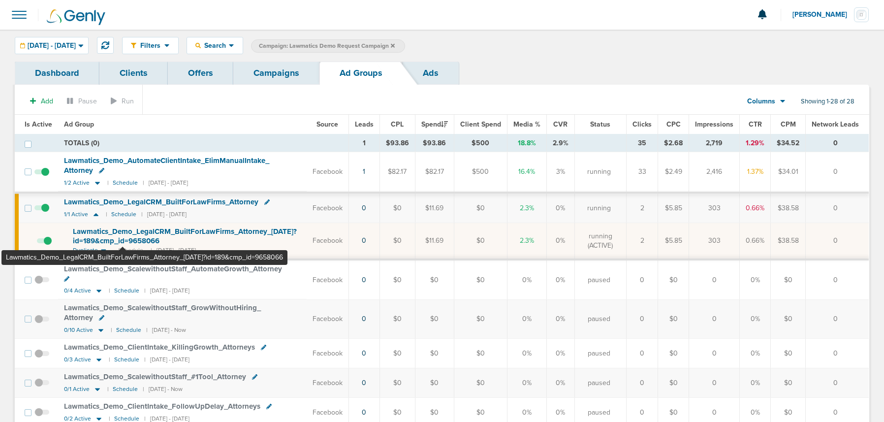
click at [123, 239] on span "Lawmatics_ Demo_ LegalCRM_ BuiltForLawFirms_ Attorney_ 09.10.25?id=189&cmp_ id=…" at bounding box center [185, 236] width 224 height 19
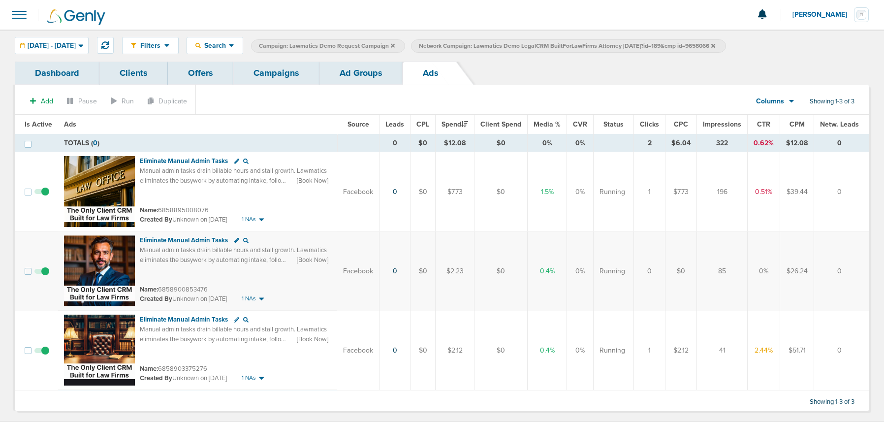
click at [45, 276] on span at bounding box center [41, 276] width 15 height 0
click at [42, 273] on input "checkbox" at bounding box center [42, 273] width 0 height 0
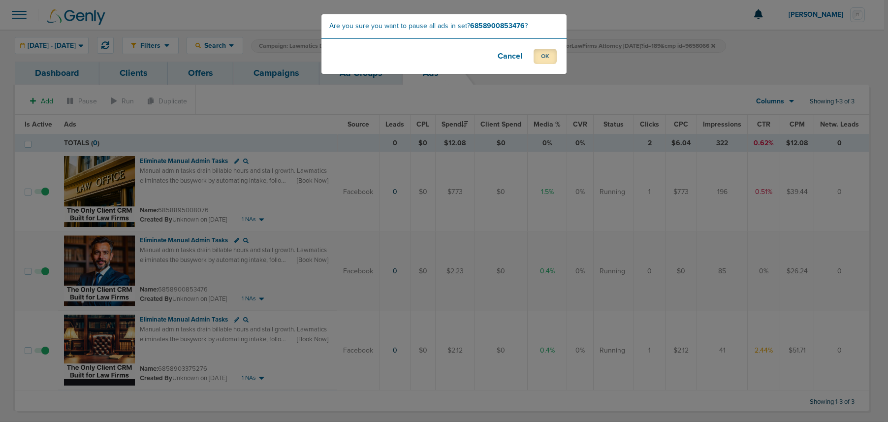
click at [543, 54] on button "OK" at bounding box center [545, 56] width 23 height 15
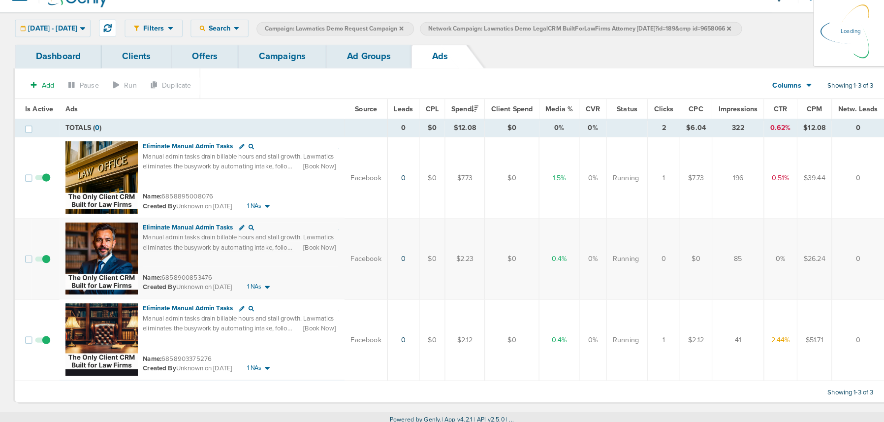
scroll to position [14, 0]
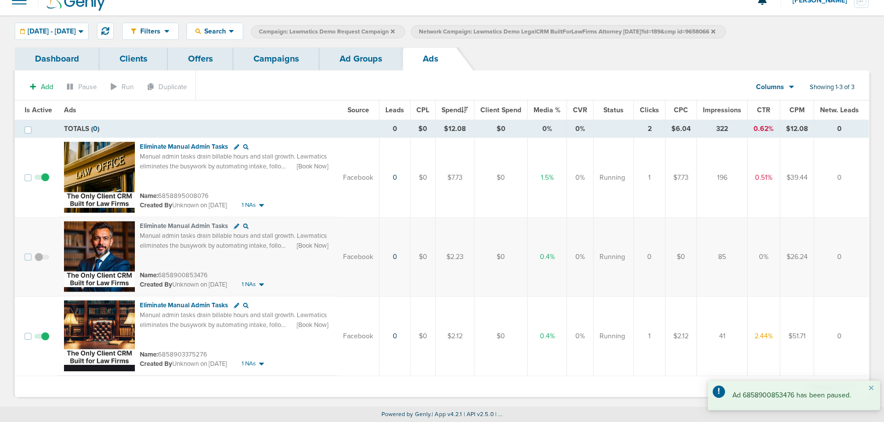
click at [41, 182] on span at bounding box center [41, 182] width 15 height 0
click at [42, 180] on input "checkbox" at bounding box center [42, 180] width 0 height 0
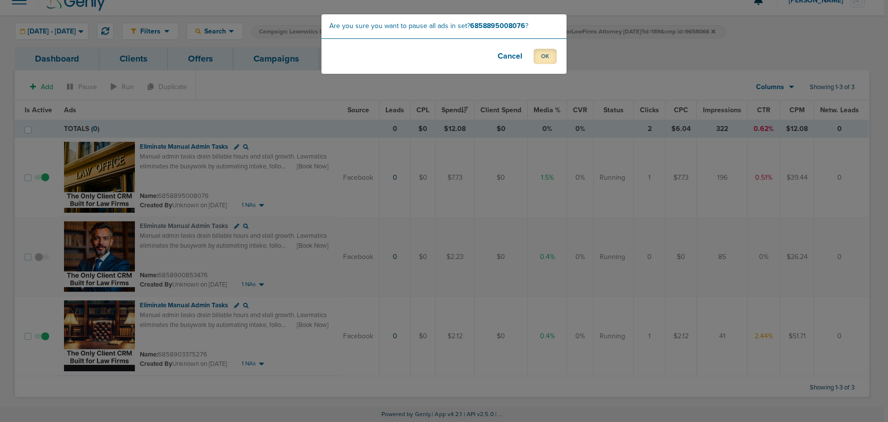
click at [544, 57] on button "OK" at bounding box center [545, 56] width 23 height 15
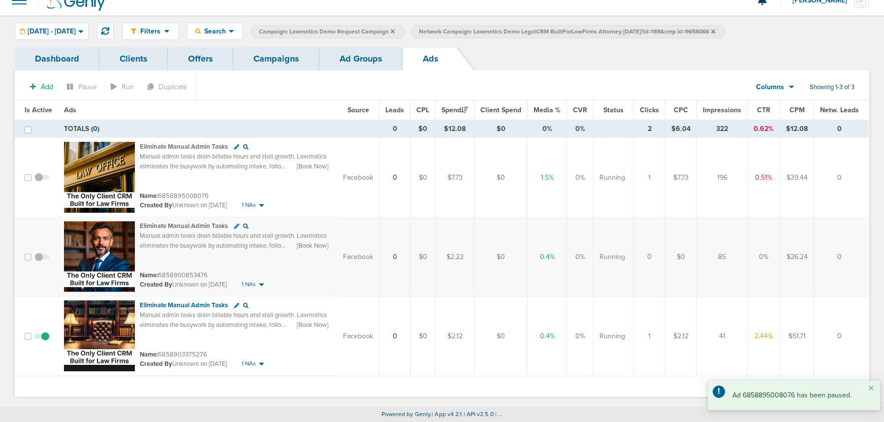
click at [336, 64] on link "Ad Groups" at bounding box center [361, 58] width 83 height 23
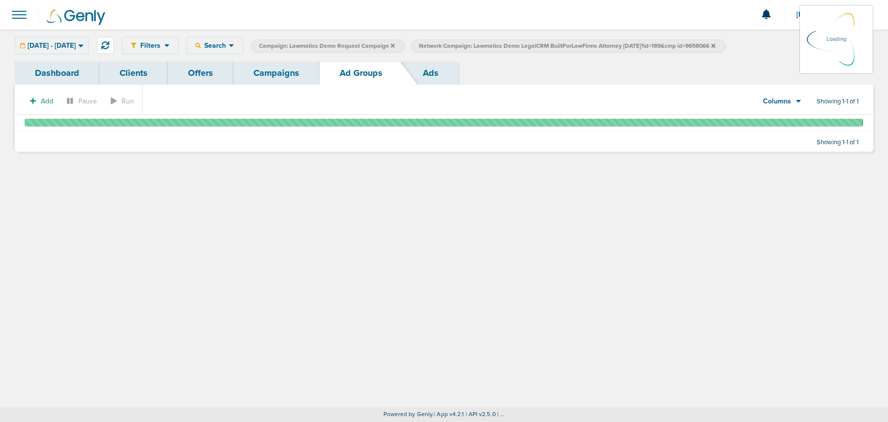
click at [269, 72] on link "Campaigns" at bounding box center [276, 73] width 86 height 23
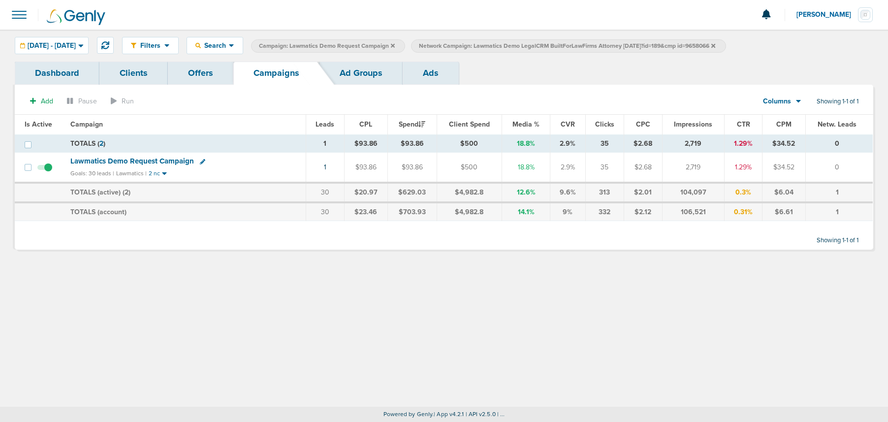
click at [715, 45] on icon at bounding box center [713, 45] width 4 height 4
click at [395, 45] on icon at bounding box center [393, 46] width 4 height 6
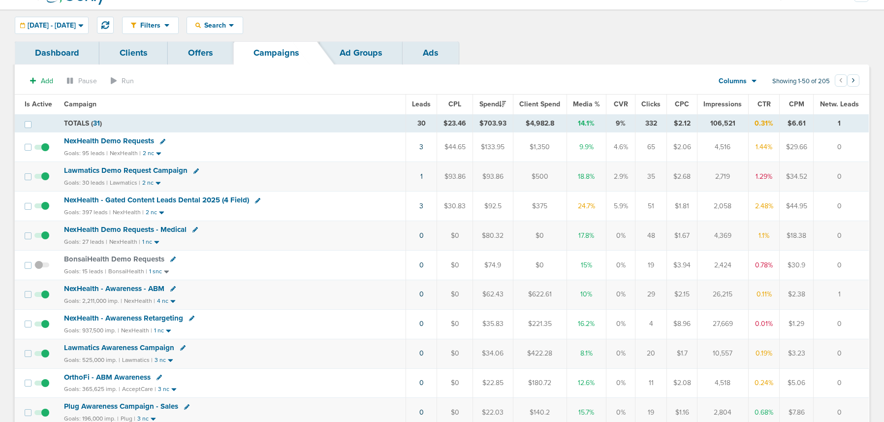
scroll to position [20, 0]
click at [168, 200] on span "NexHealth - Gated Content Leads Dental 2025 (4 Field)" at bounding box center [156, 200] width 185 height 9
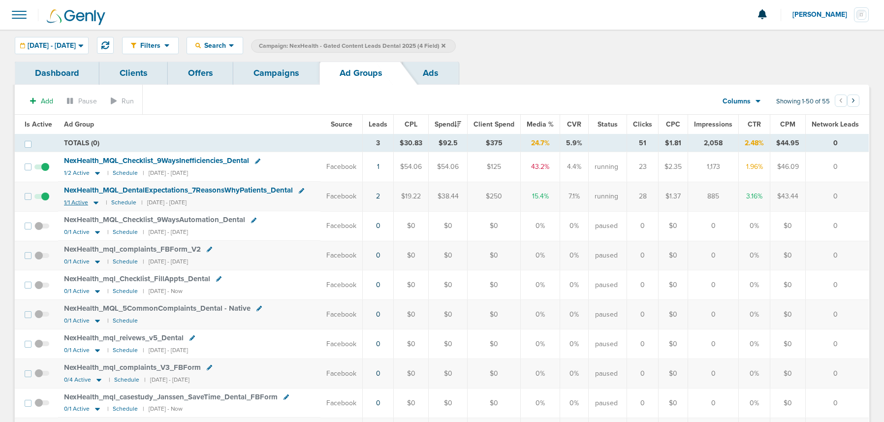
click at [96, 203] on icon at bounding box center [96, 202] width 10 height 8
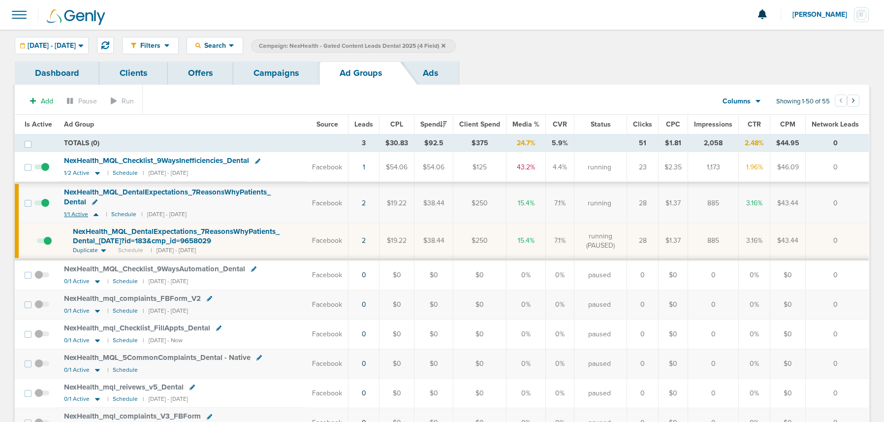
click at [96, 203] on icon at bounding box center [94, 201] width 5 height 5
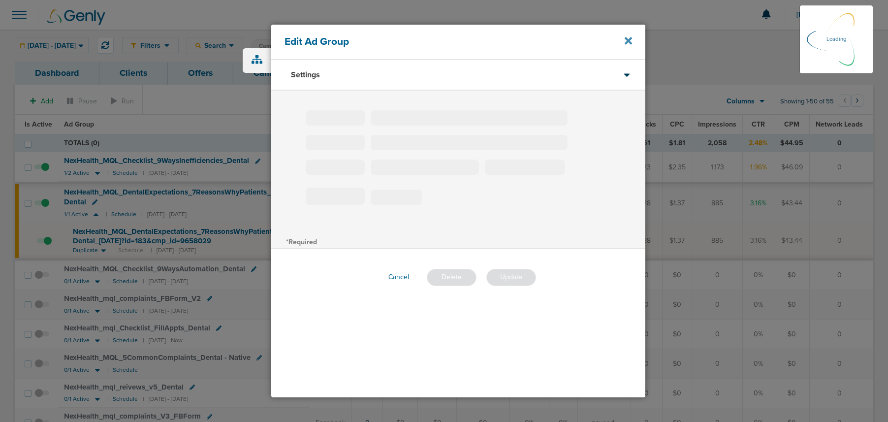
type input "NexHealth_MQL_DentalExpectations_7ReasonsWhyPatients_Dental"
type input "0"
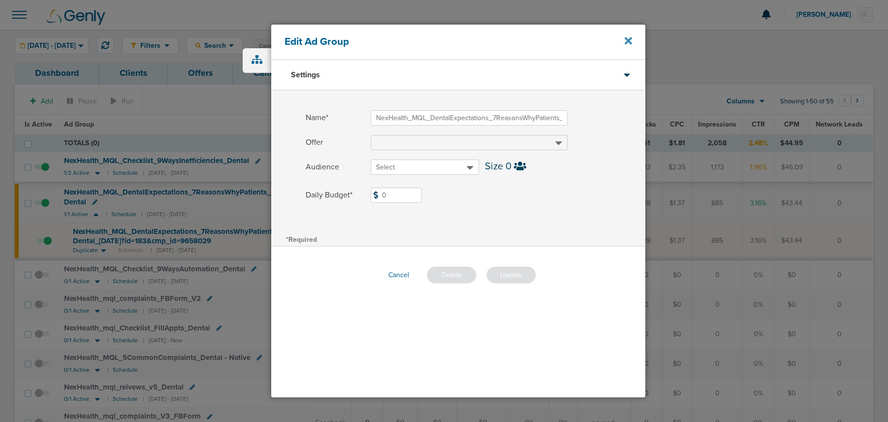
click at [631, 41] on icon at bounding box center [628, 40] width 7 height 11
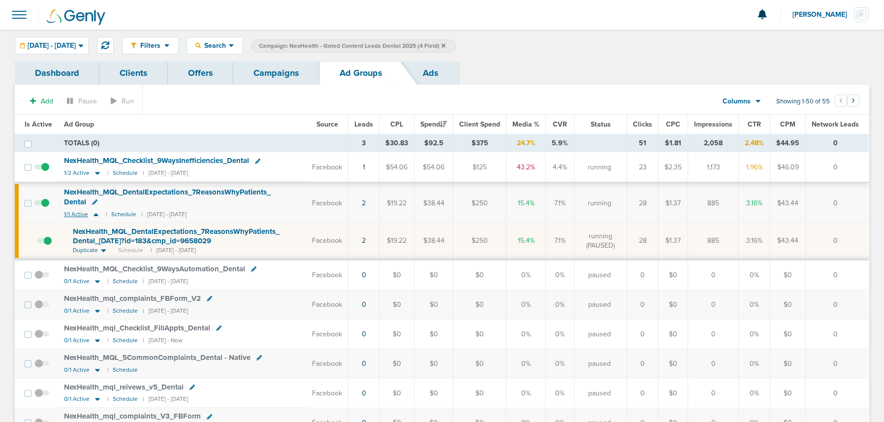
click at [97, 216] on icon at bounding box center [96, 214] width 10 height 8
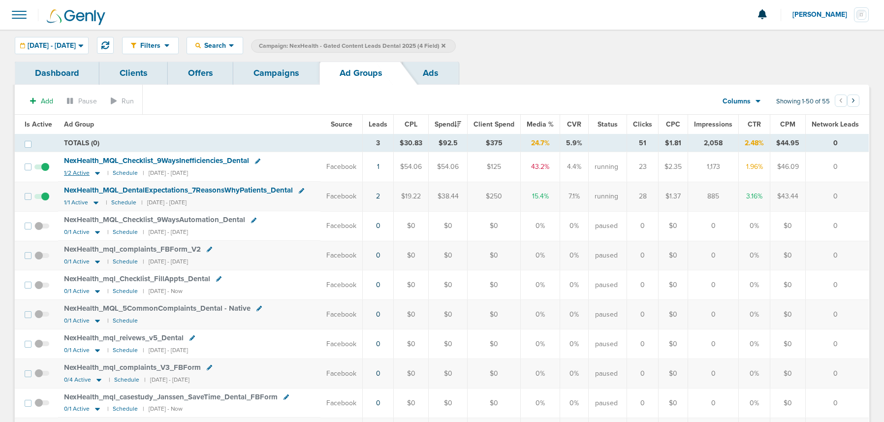
click at [97, 174] on icon at bounding box center [98, 173] width 10 height 8
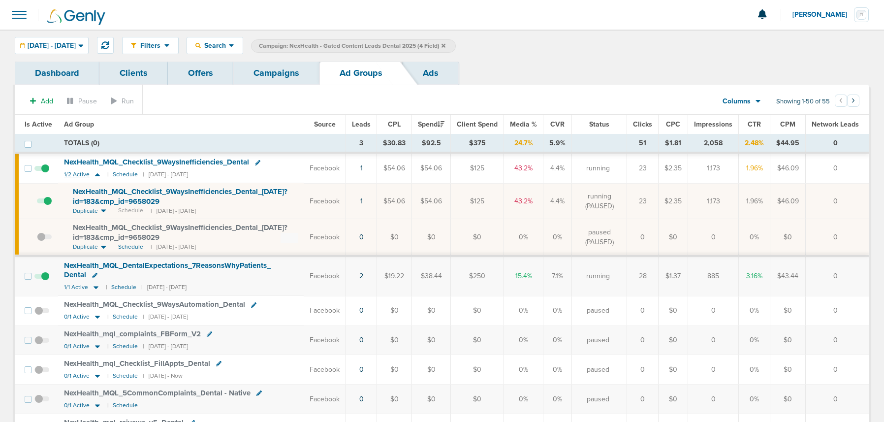
click at [97, 174] on icon at bounding box center [98, 174] width 10 height 8
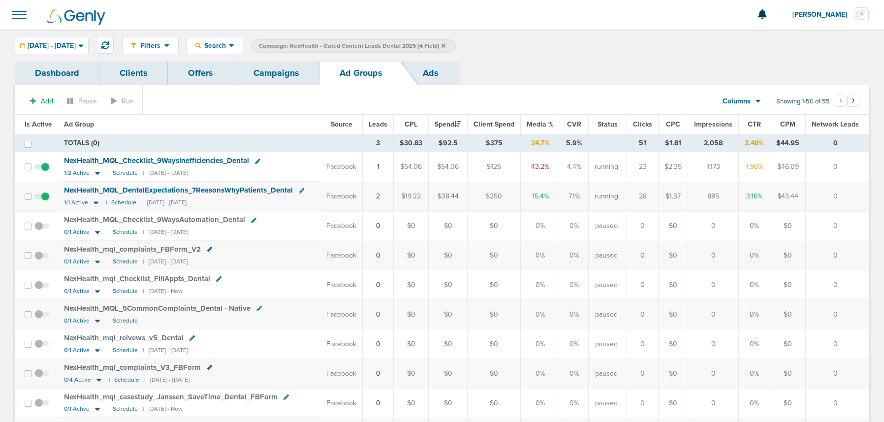
click at [268, 66] on link "Campaigns" at bounding box center [276, 73] width 86 height 23
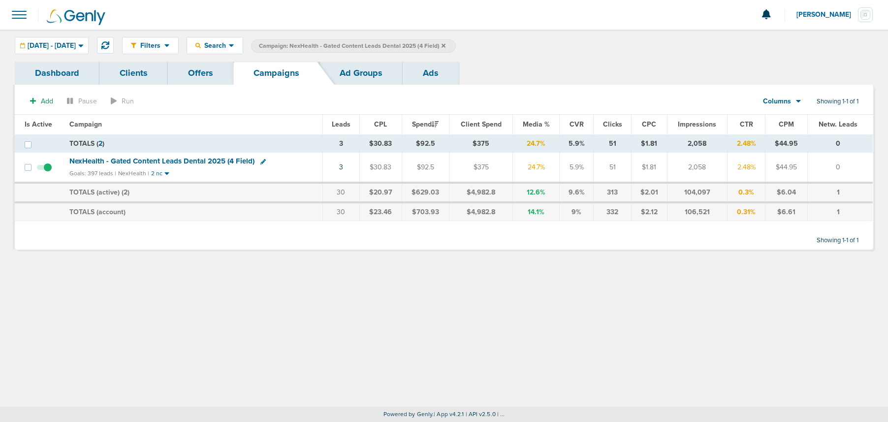
click at [446, 45] on icon at bounding box center [444, 46] width 4 height 6
